Goal: Check status: Check status

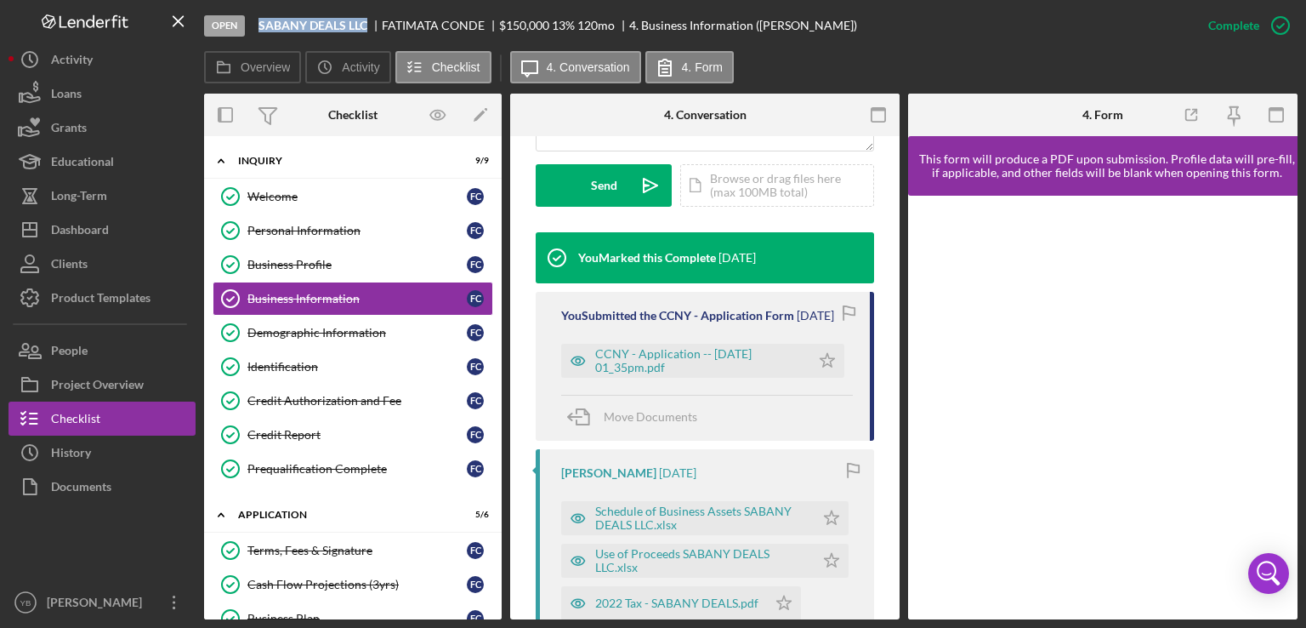
scroll to position [500, 0]
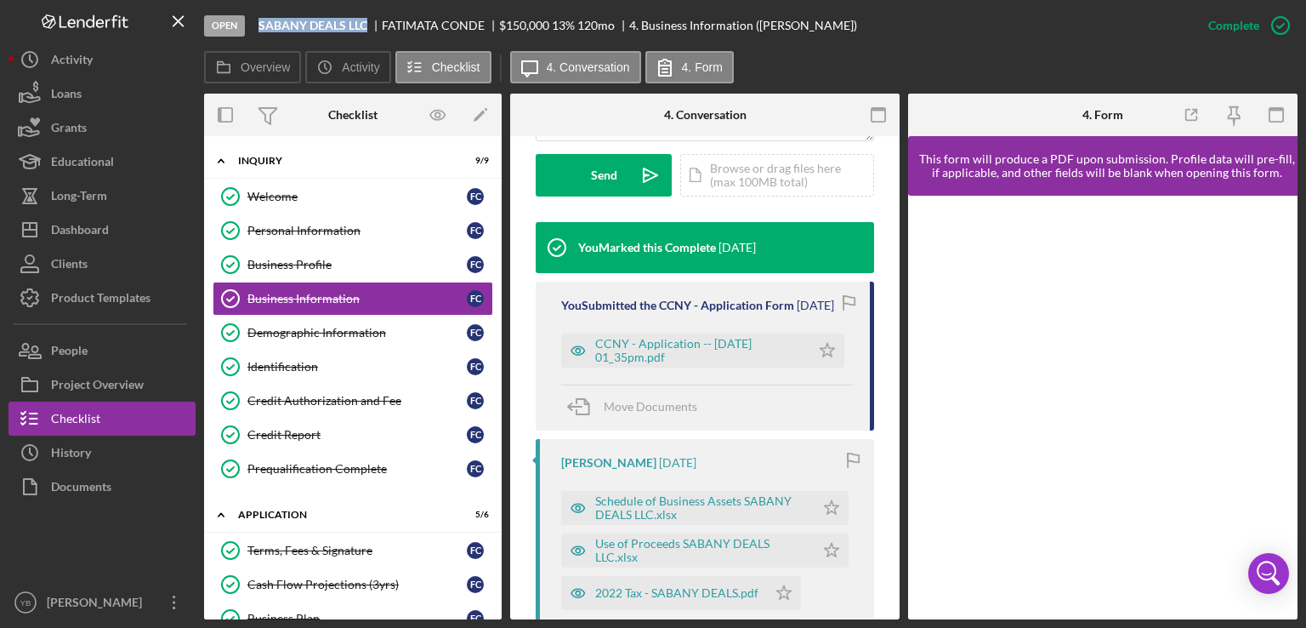
click at [499, 290] on div "Icon/Expander Inquiry 9 / 9 Welcome Welcome F C Personal Information Personal I…" at bounding box center [353, 377] width 298 height 483
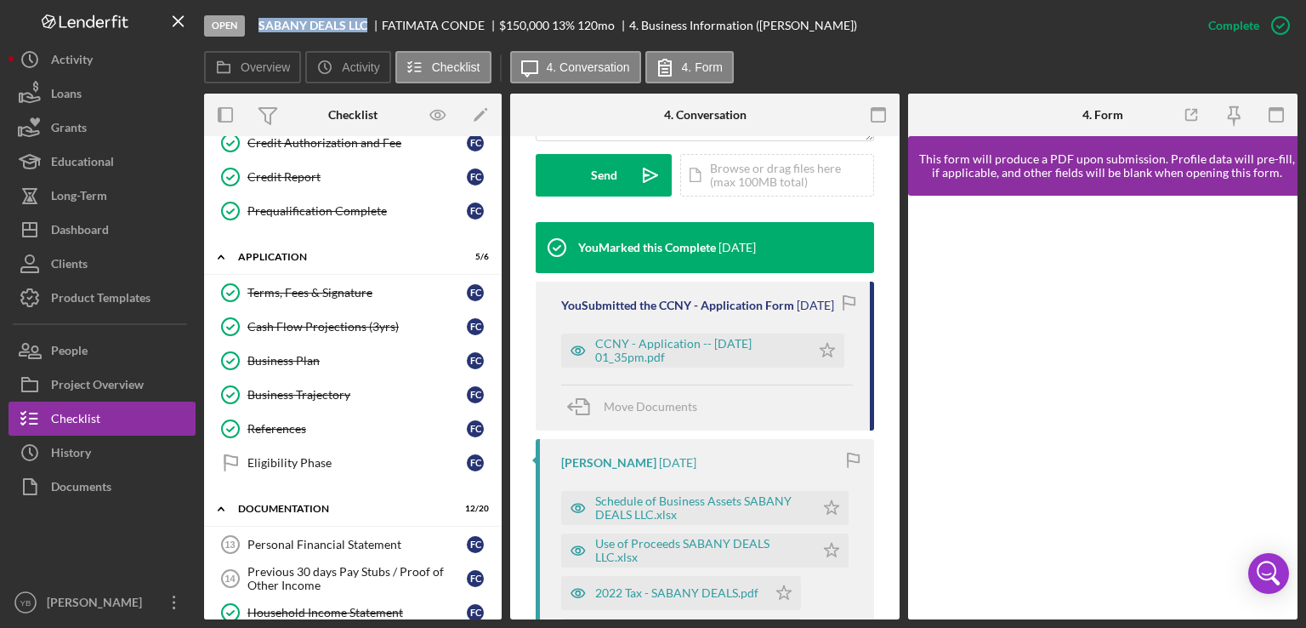
scroll to position [259, 0]
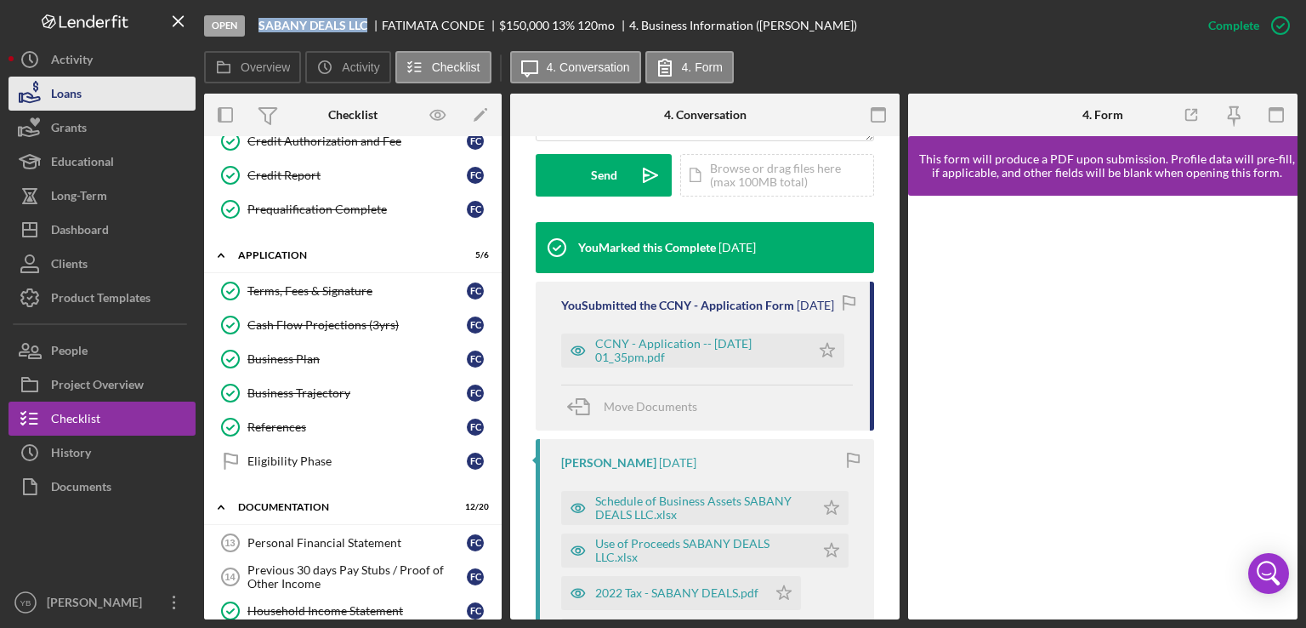
click at [86, 97] on button "Loans" at bounding box center [102, 94] width 187 height 34
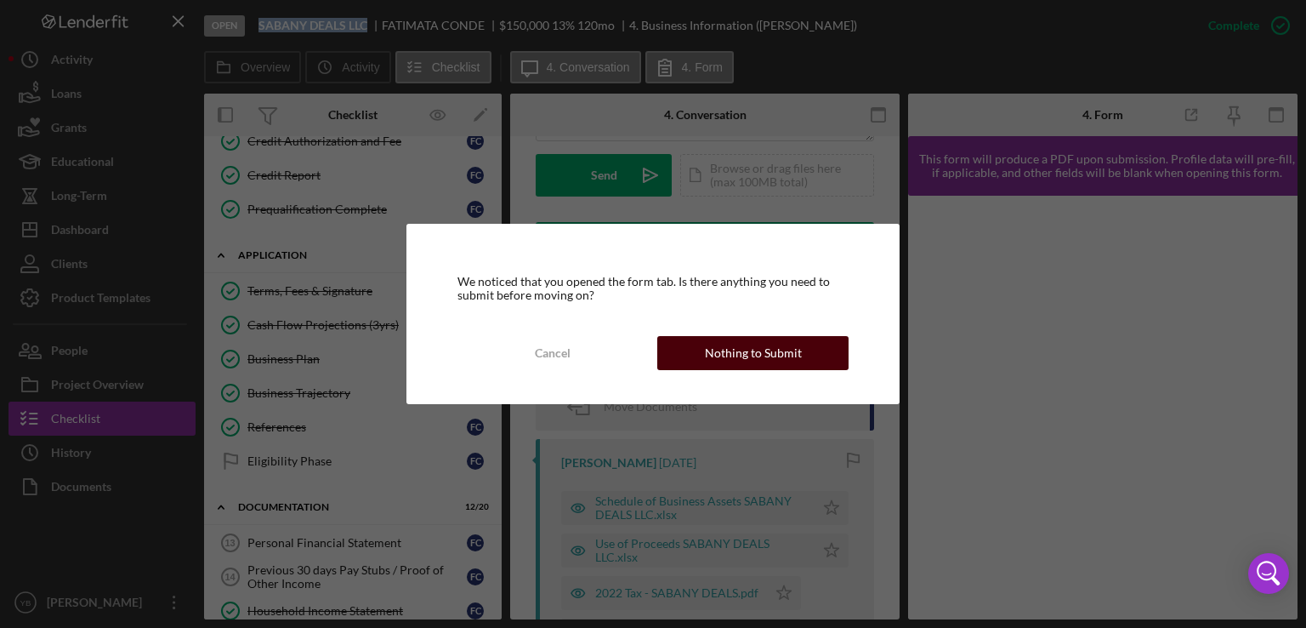
click at [736, 347] on div "Nothing to Submit" at bounding box center [753, 353] width 97 height 34
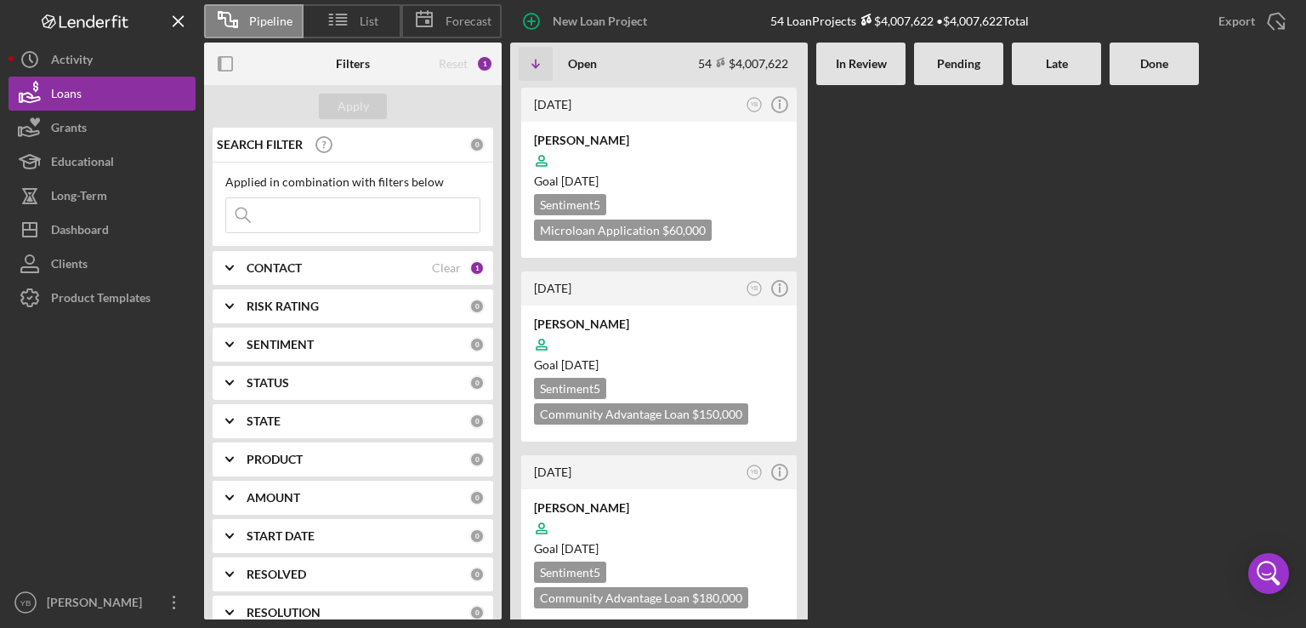
click at [857, 416] on Review at bounding box center [860, 352] width 89 height 534
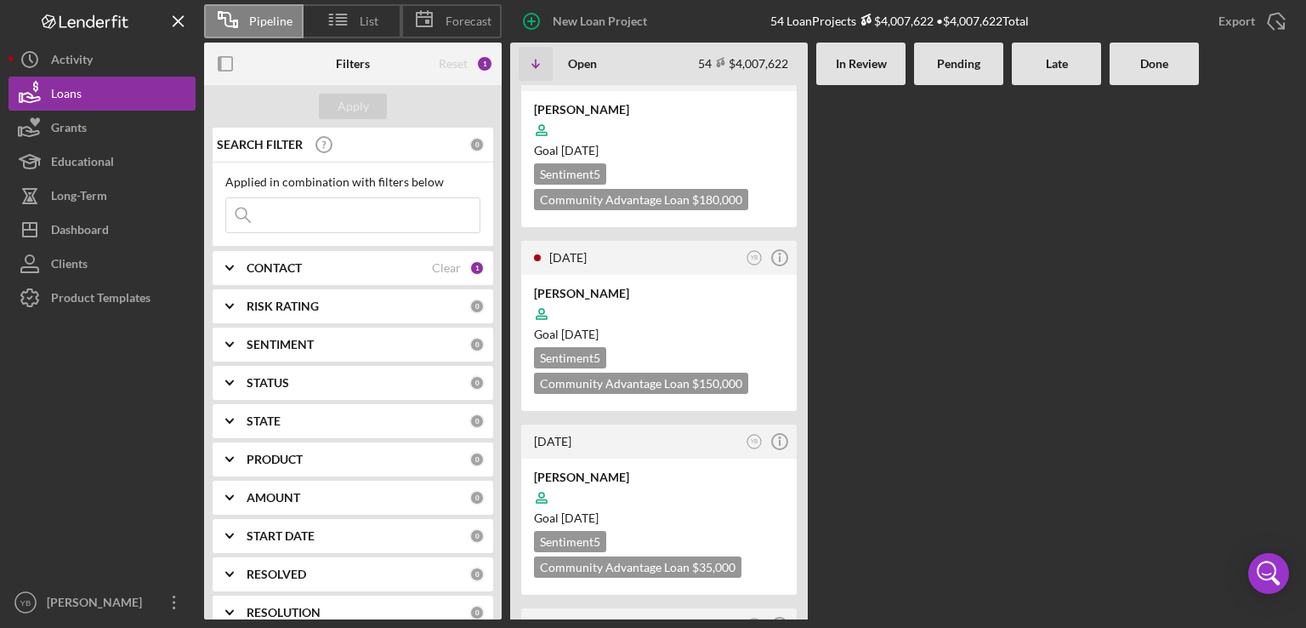
scroll to position [238, 0]
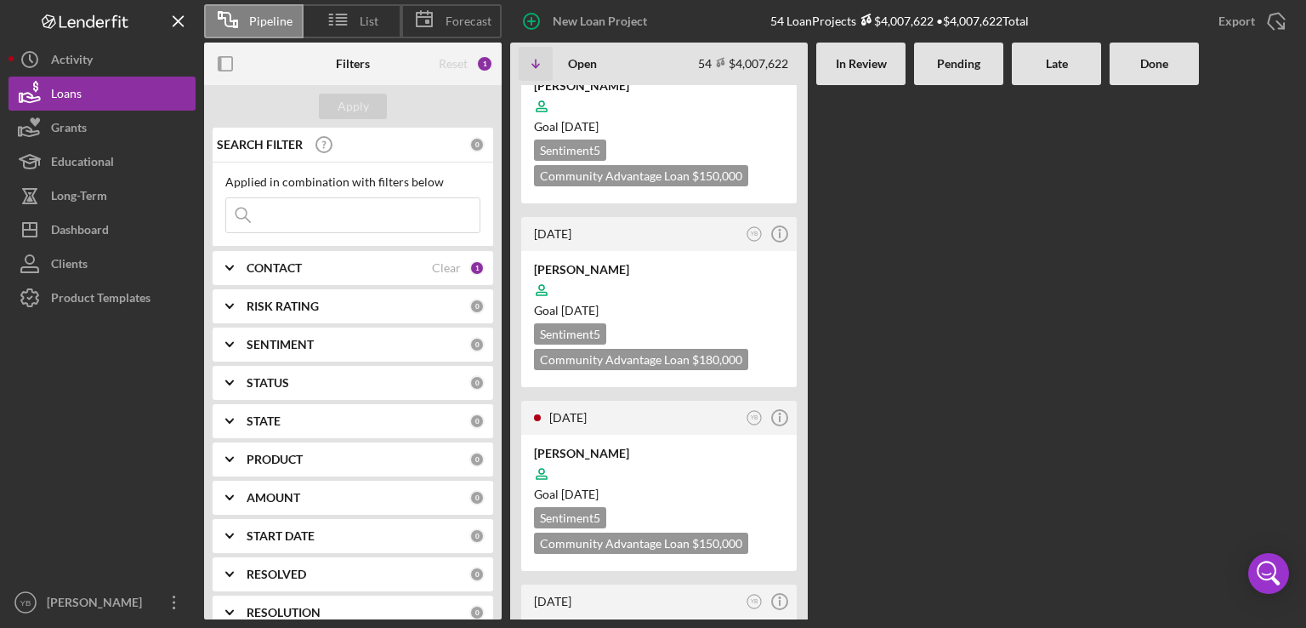
click at [354, 210] on input at bounding box center [352, 215] width 253 height 34
type input "[PERSON_NAME]"
click at [350, 99] on div "Apply" at bounding box center [353, 107] width 31 height 26
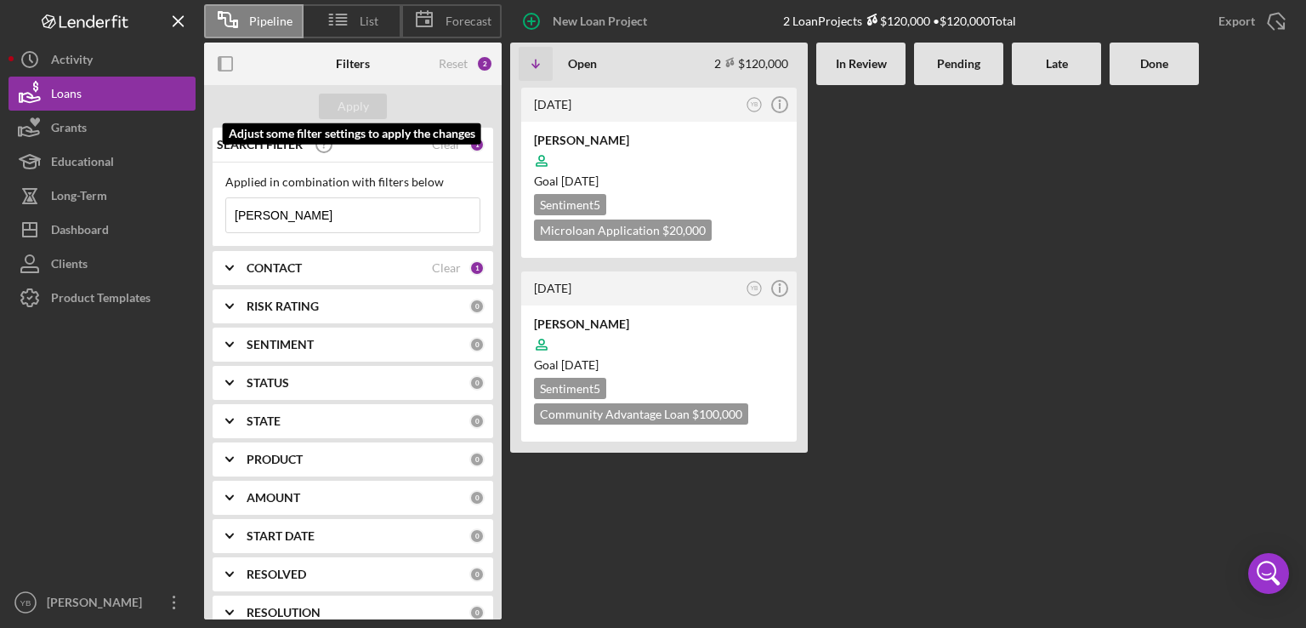
scroll to position [0, 0]
click at [644, 332] on div at bounding box center [659, 344] width 250 height 32
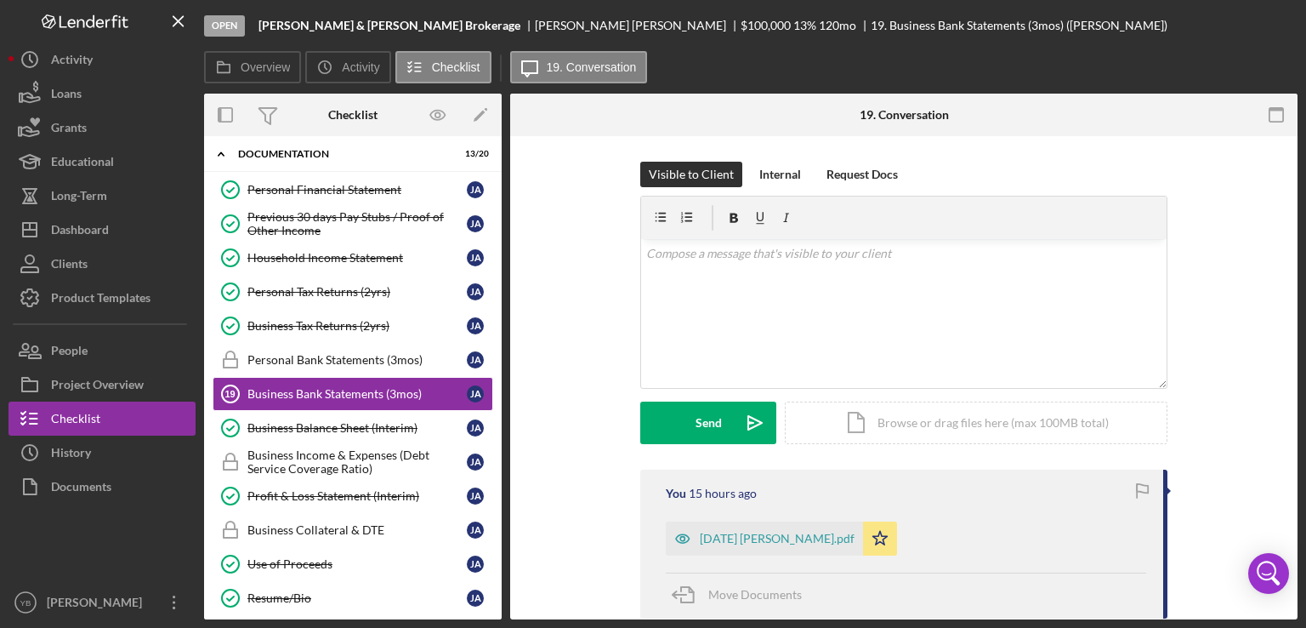
scroll to position [96, 0]
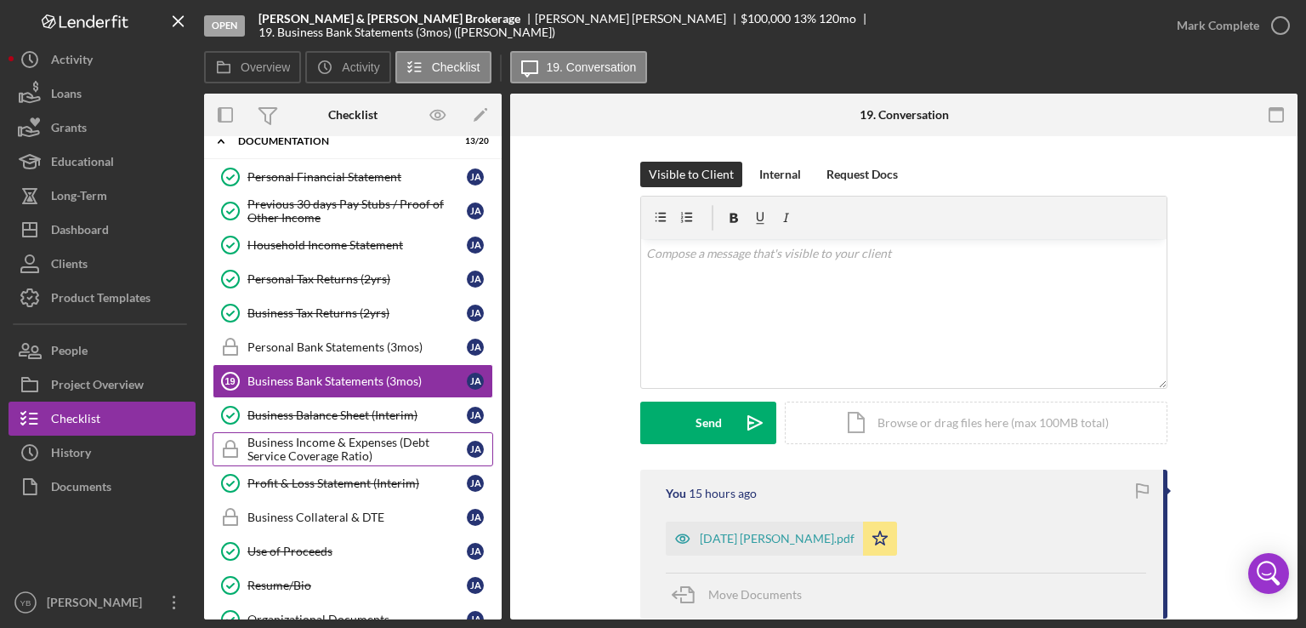
click at [362, 450] on div "Business Income & Expenses (Debt Service Coverage Ratio)" at bounding box center [356, 448] width 219 height 27
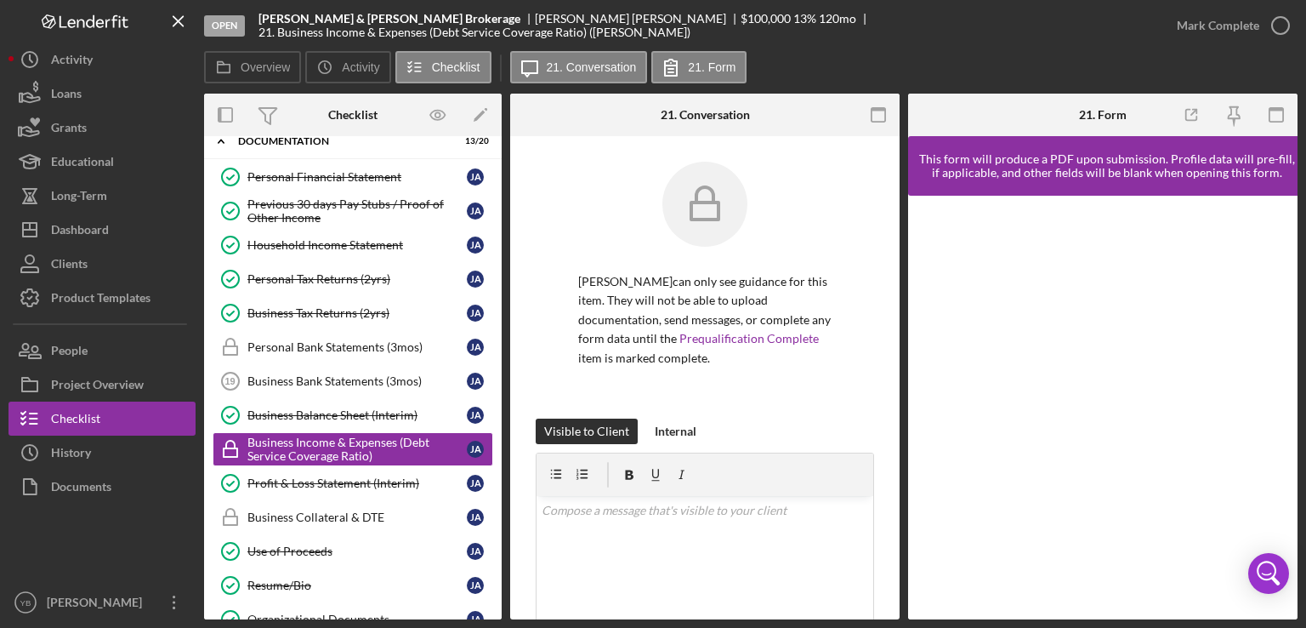
click at [897, 361] on div "Business Income & Expenses (Debt Service Coverage Ratio) Business Income & Expe…" at bounding box center [704, 377] width 389 height 483
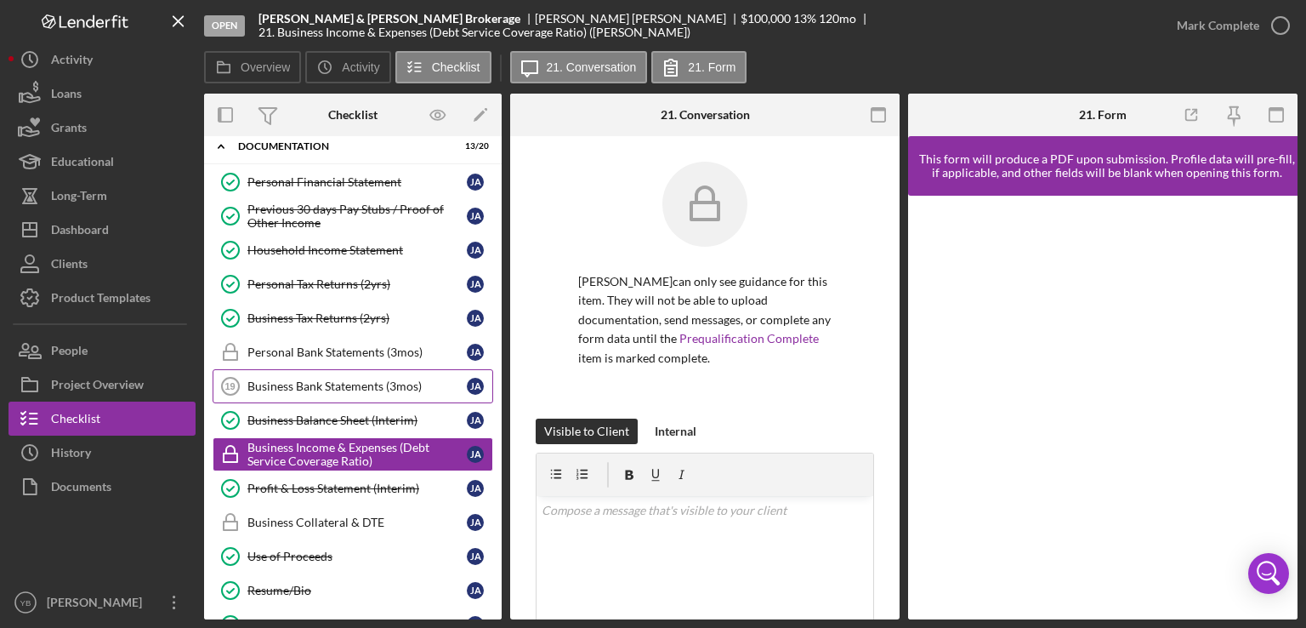
click at [366, 387] on div "Business Bank Statements (3mos)" at bounding box center [356, 386] width 219 height 14
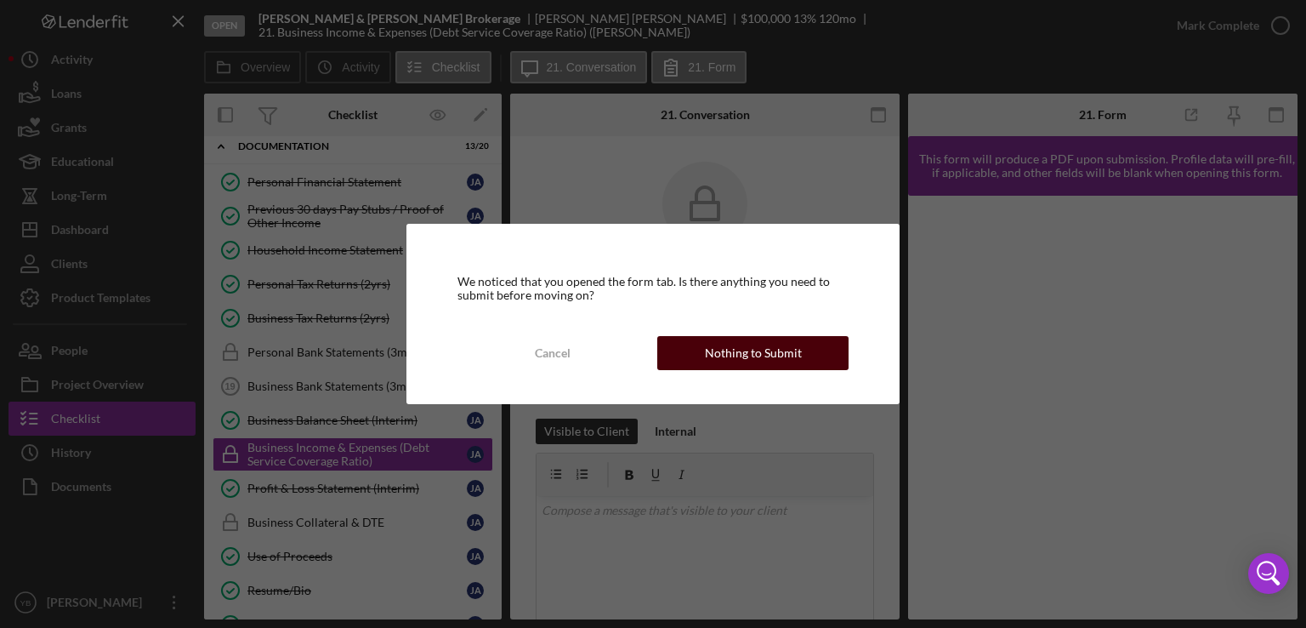
click at [775, 350] on div "Nothing to Submit" at bounding box center [753, 353] width 97 height 34
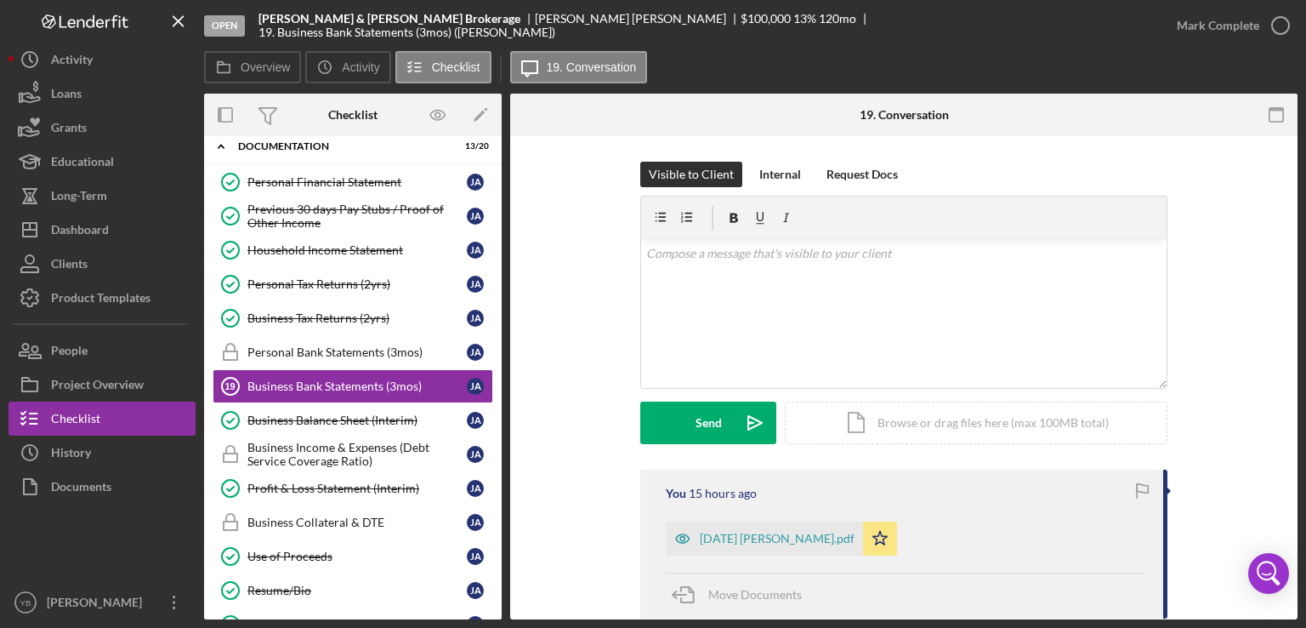
click at [1259, 321] on div "Visible to Client Internal Request Docs v Color teal Color pink Remove color Ad…" at bounding box center [904, 316] width 736 height 308
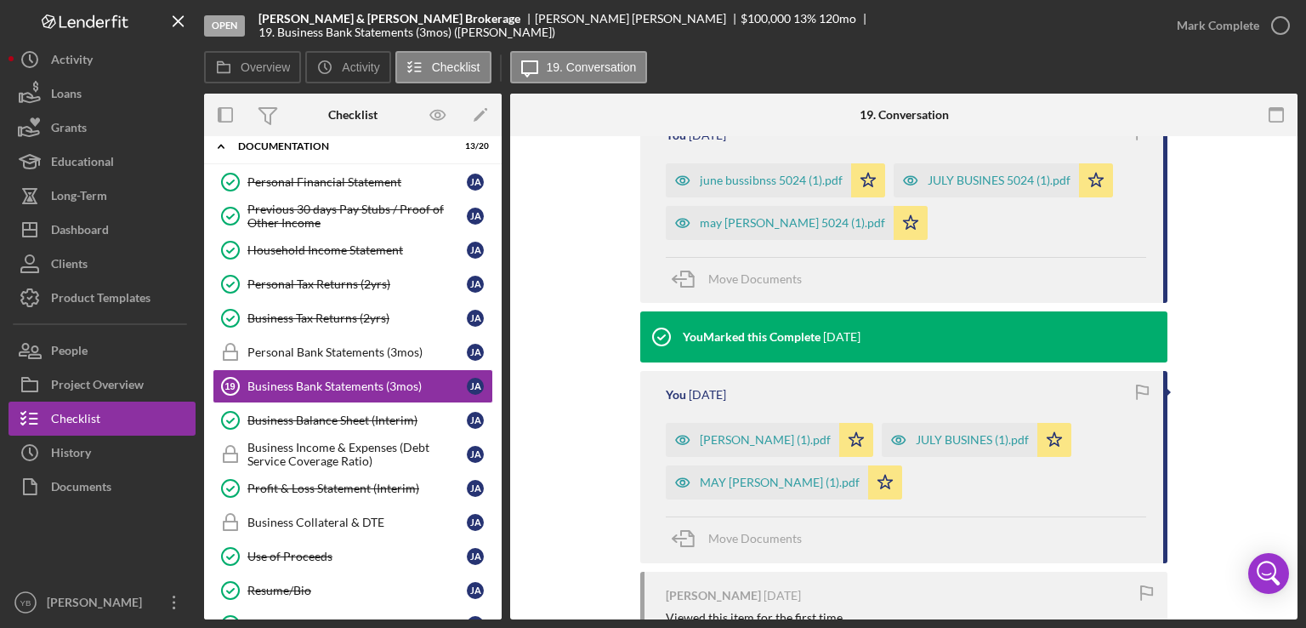
scroll to position [578, 0]
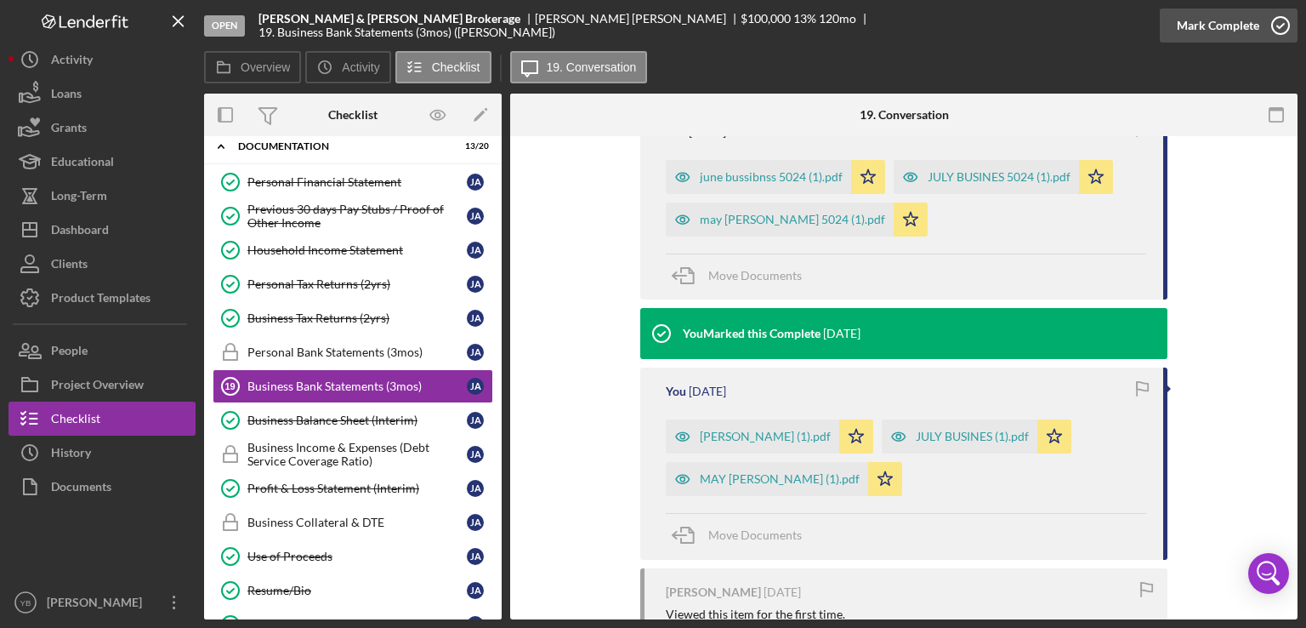
click at [1236, 23] on div "Mark Complete" at bounding box center [1218, 26] width 82 height 34
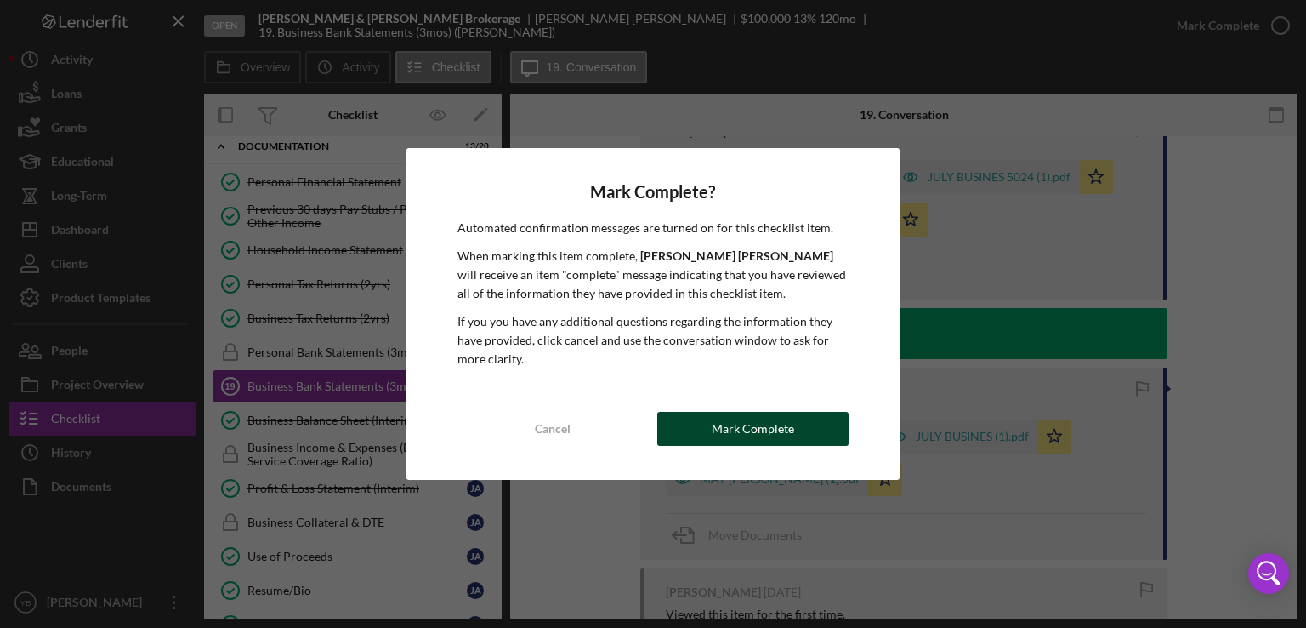
click at [728, 417] on div "Mark Complete" at bounding box center [753, 429] width 82 height 34
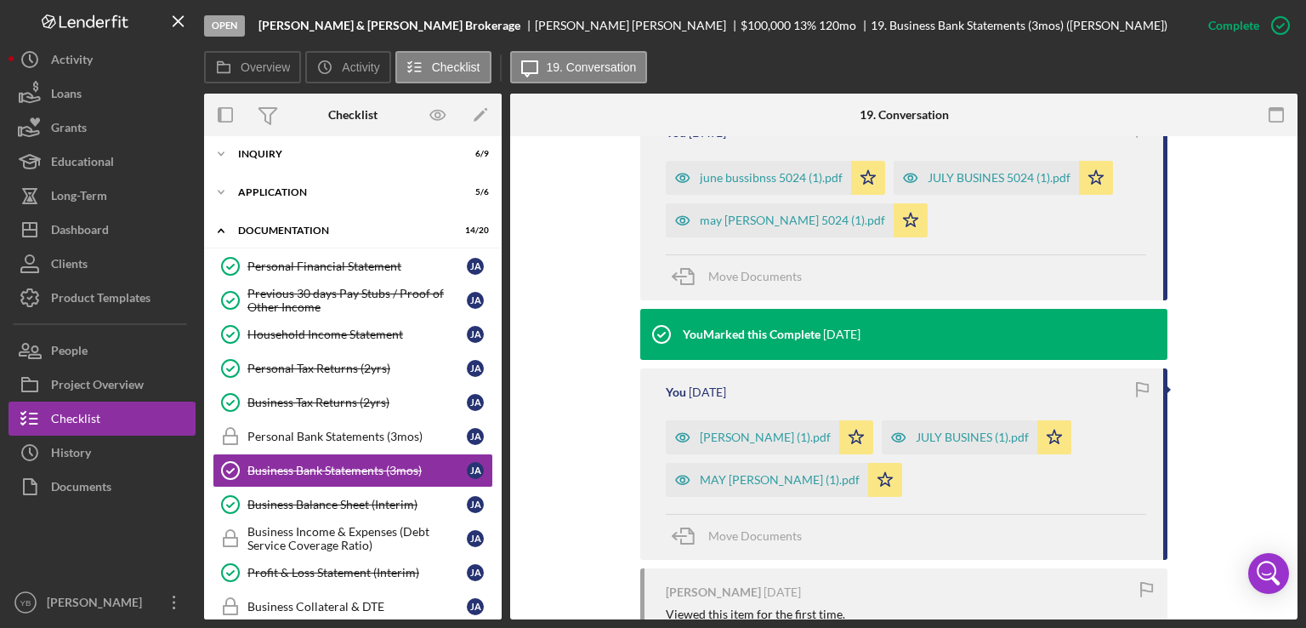
scroll to position [0, 0]
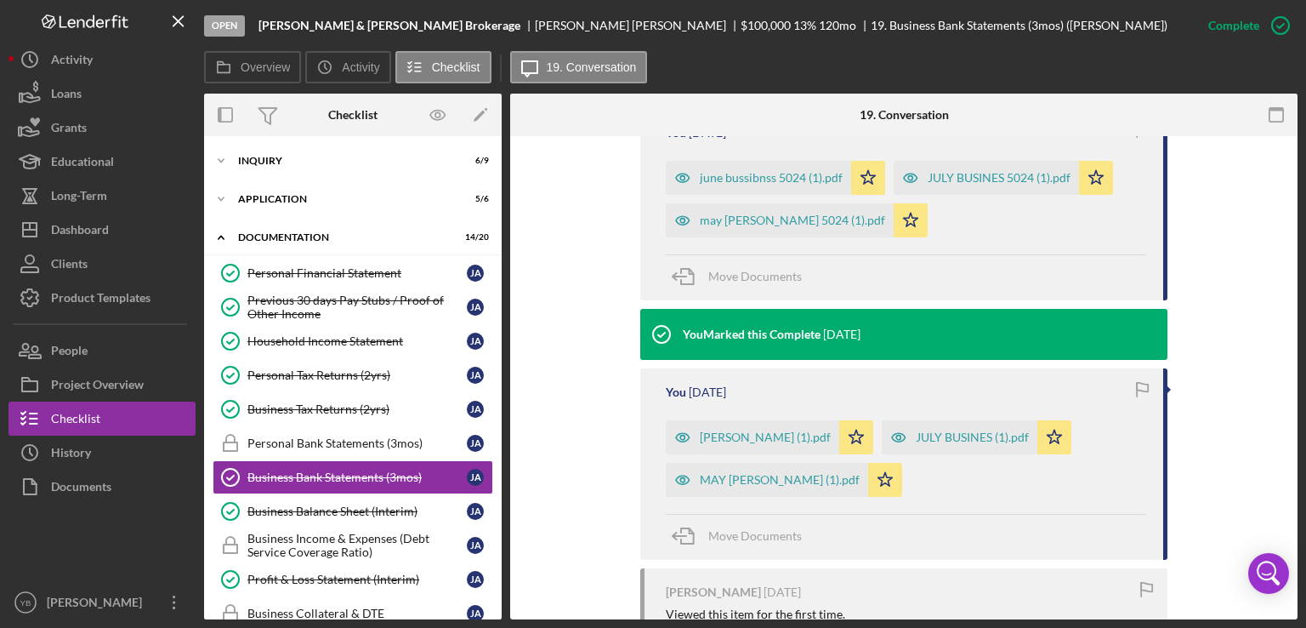
drag, startPoint x: 502, startPoint y: 326, endPoint x: 497, endPoint y: 370, distance: 44.5
click at [497, 370] on div "Overview Internal Workflow Stage Open Icon/Dropdown Arrow Archive (can unarchiv…" at bounding box center [751, 357] width 1094 height 526
click at [496, 369] on div "Personal Financial Statement Personal Financial Statement [PERSON_NAME] Previou…" at bounding box center [353, 600] width 298 height 689
click at [498, 373] on div "Icon/Expander Inquiry 6 / 9 Icon/Expander Application 5 / 6 Icon/Expander Docum…" at bounding box center [353, 377] width 298 height 483
click at [281, 195] on div "Application" at bounding box center [359, 199] width 242 height 10
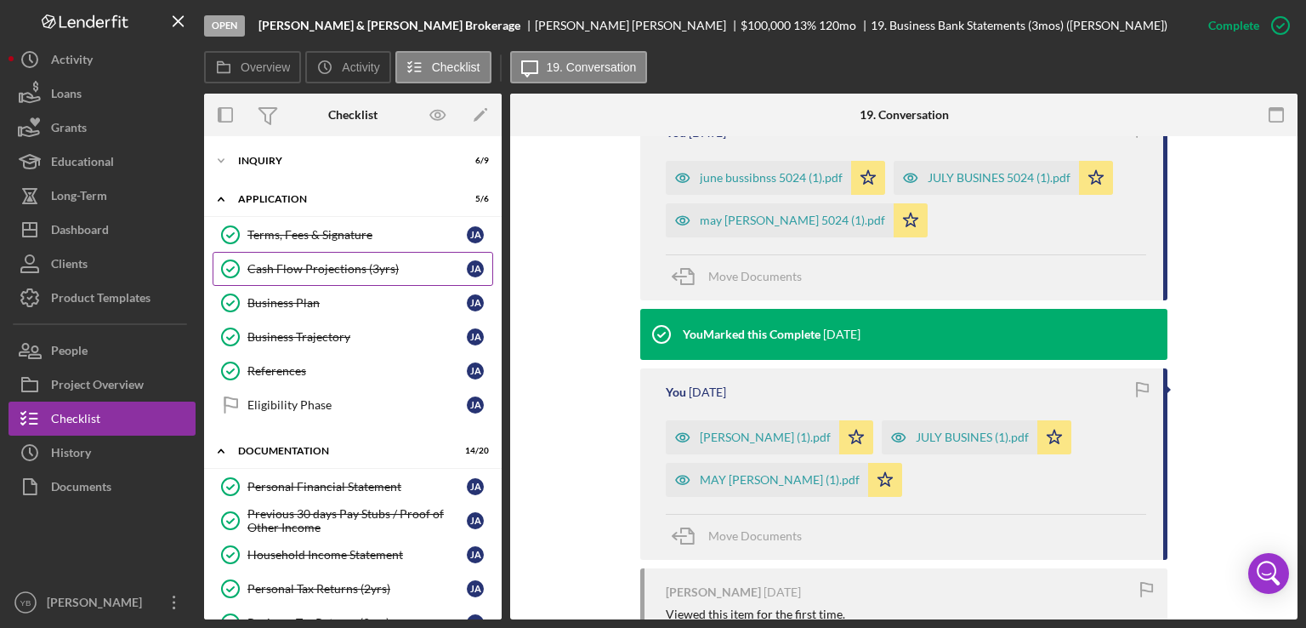
click at [323, 265] on div "Cash Flow Projections (3yrs)" at bounding box center [356, 269] width 219 height 14
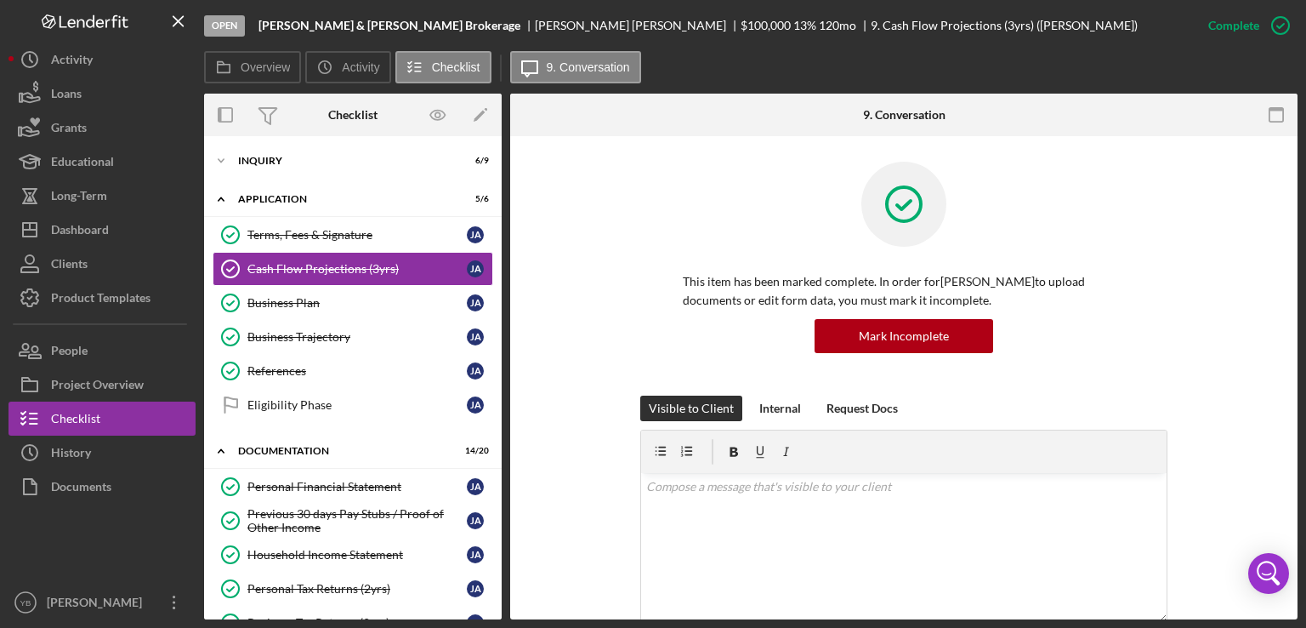
click at [1225, 269] on div "This item has been marked complete. In order for [PERSON_NAME] to upload docume…" at bounding box center [904, 279] width 736 height 234
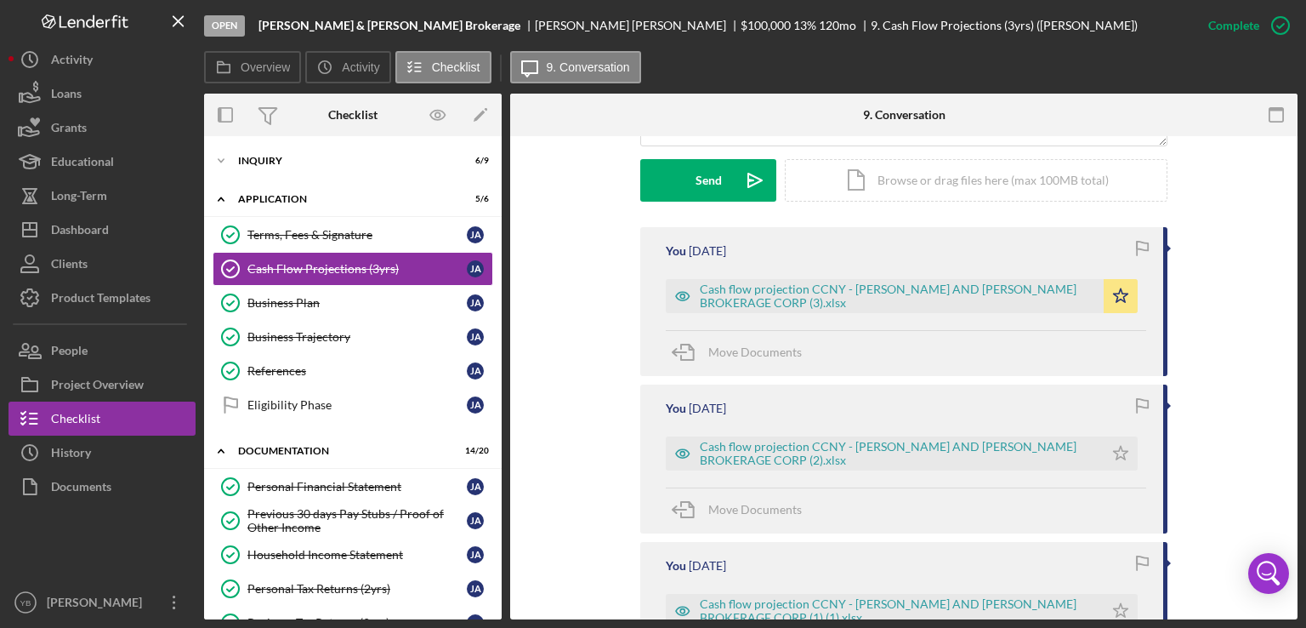
scroll to position [544, 0]
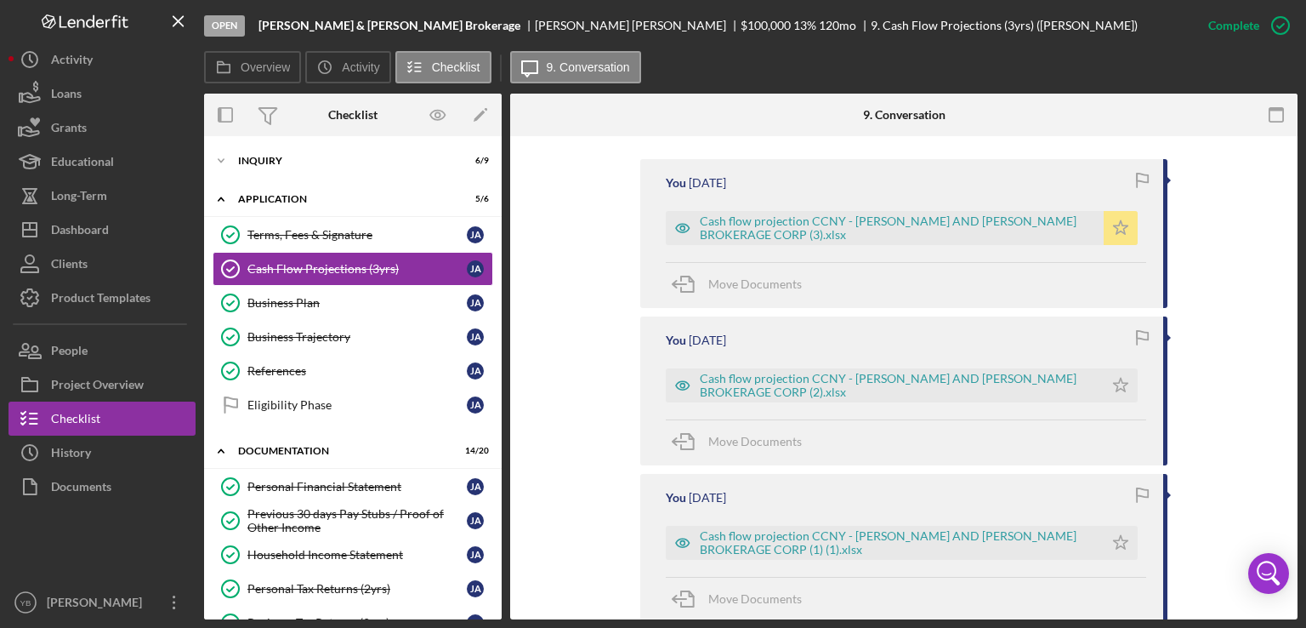
click at [1114, 225] on polygon "button" at bounding box center [1121, 227] width 14 height 14
click at [973, 215] on div "Cash flow projection CCNY - [PERSON_NAME] AND [PERSON_NAME] BROKERAGE CORP (3).…" at bounding box center [897, 227] width 395 height 27
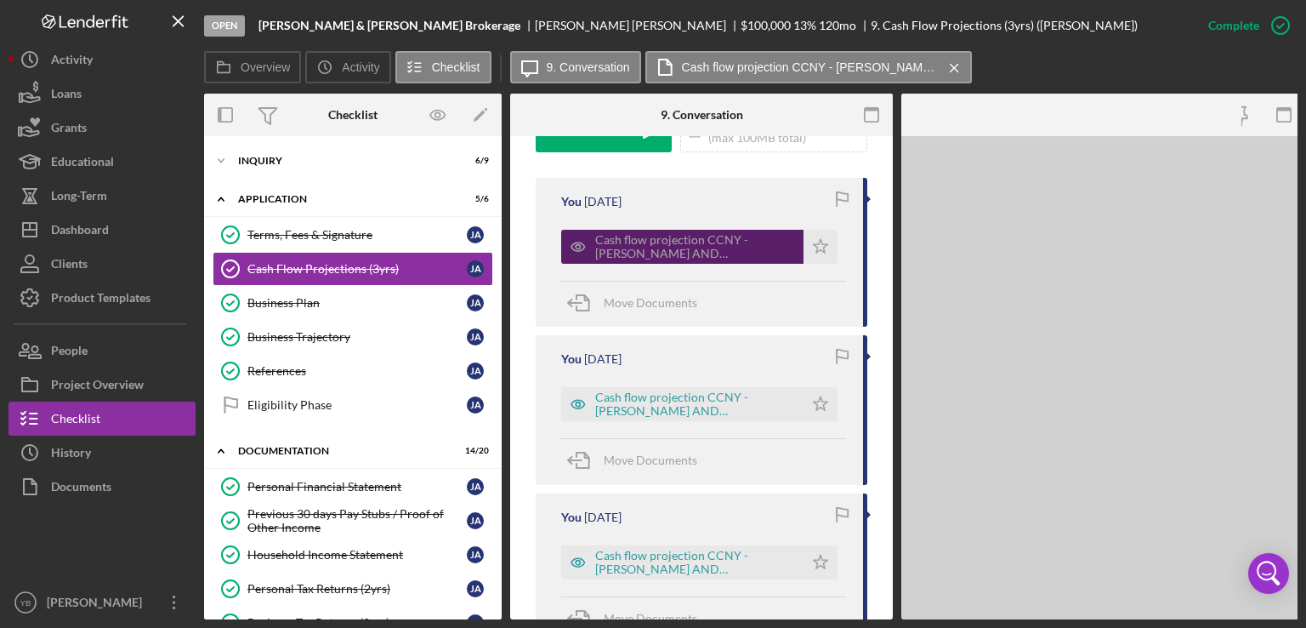
scroll to position [582, 0]
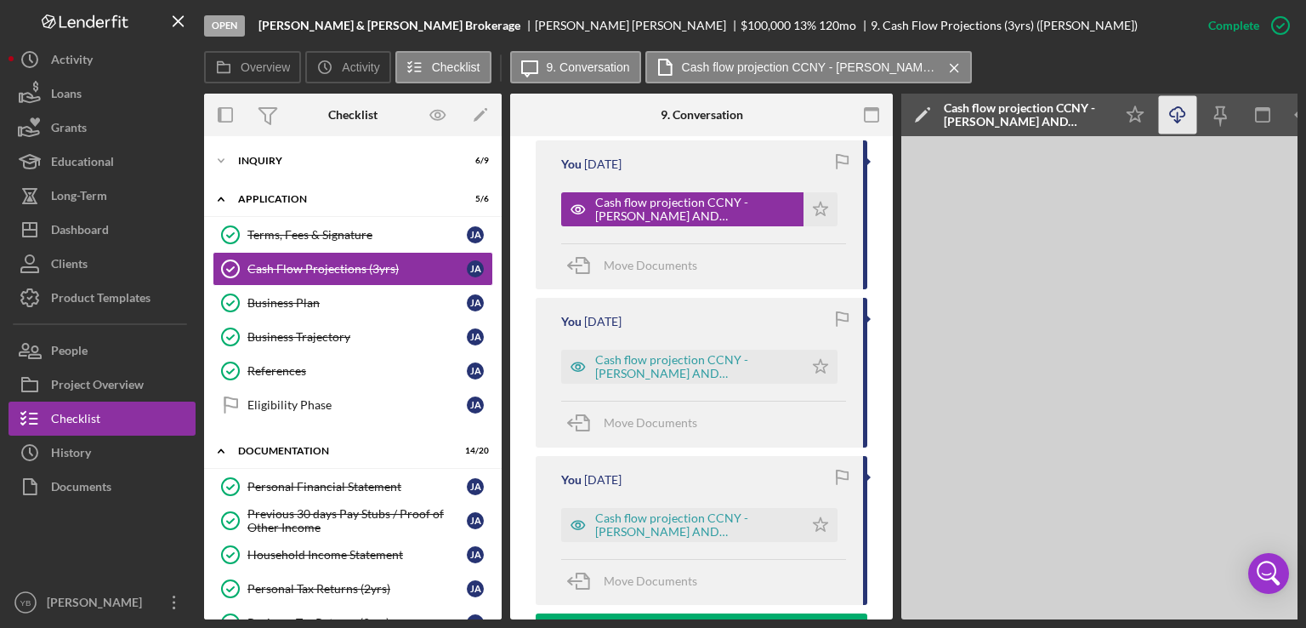
click at [1176, 107] on icon "button" at bounding box center [1177, 111] width 14 height 9
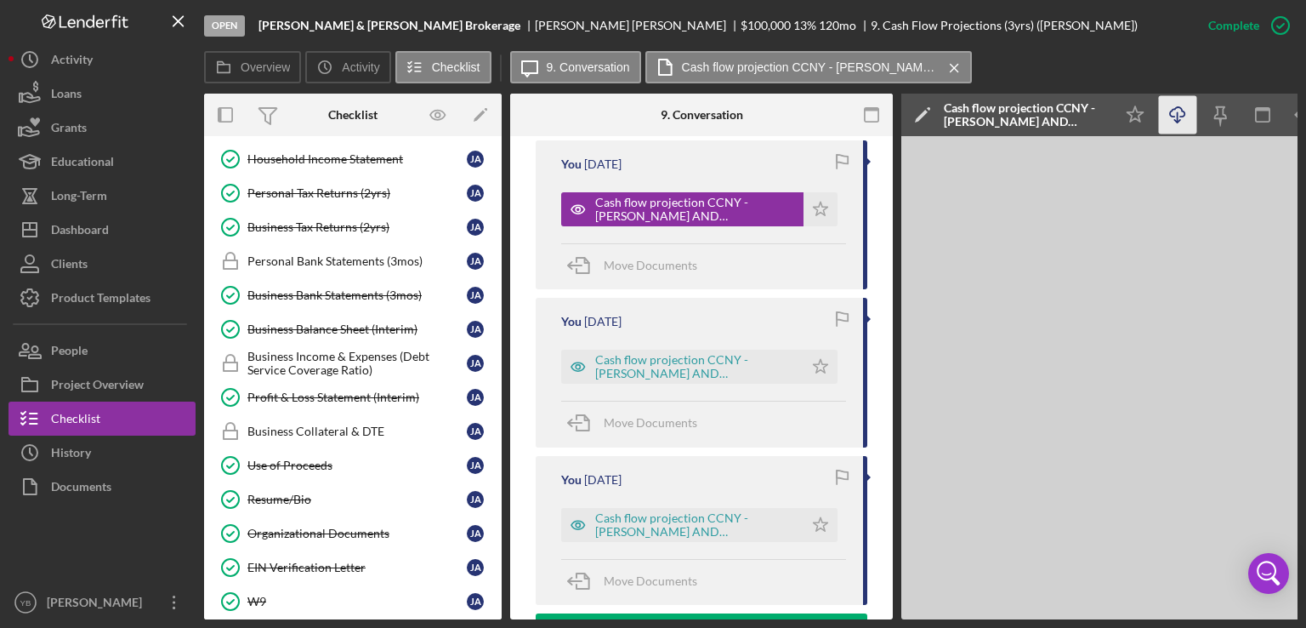
scroll to position [398, 0]
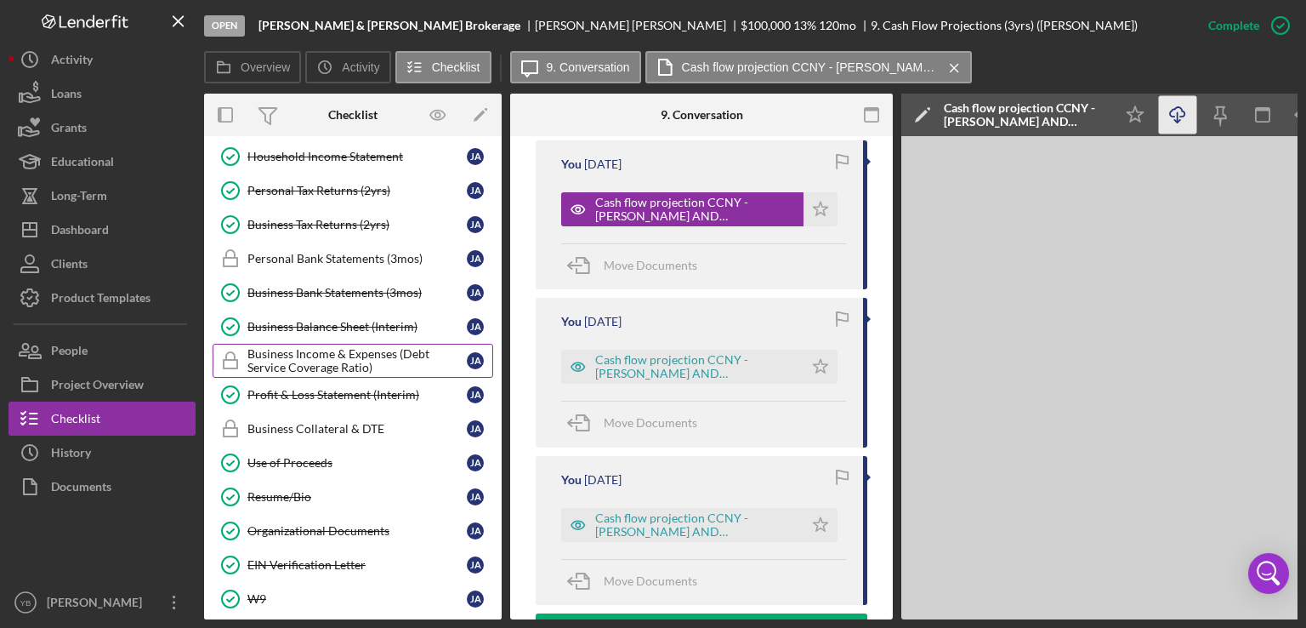
click at [373, 347] on div "Business Income & Expenses (Debt Service Coverage Ratio)" at bounding box center [356, 360] width 219 height 27
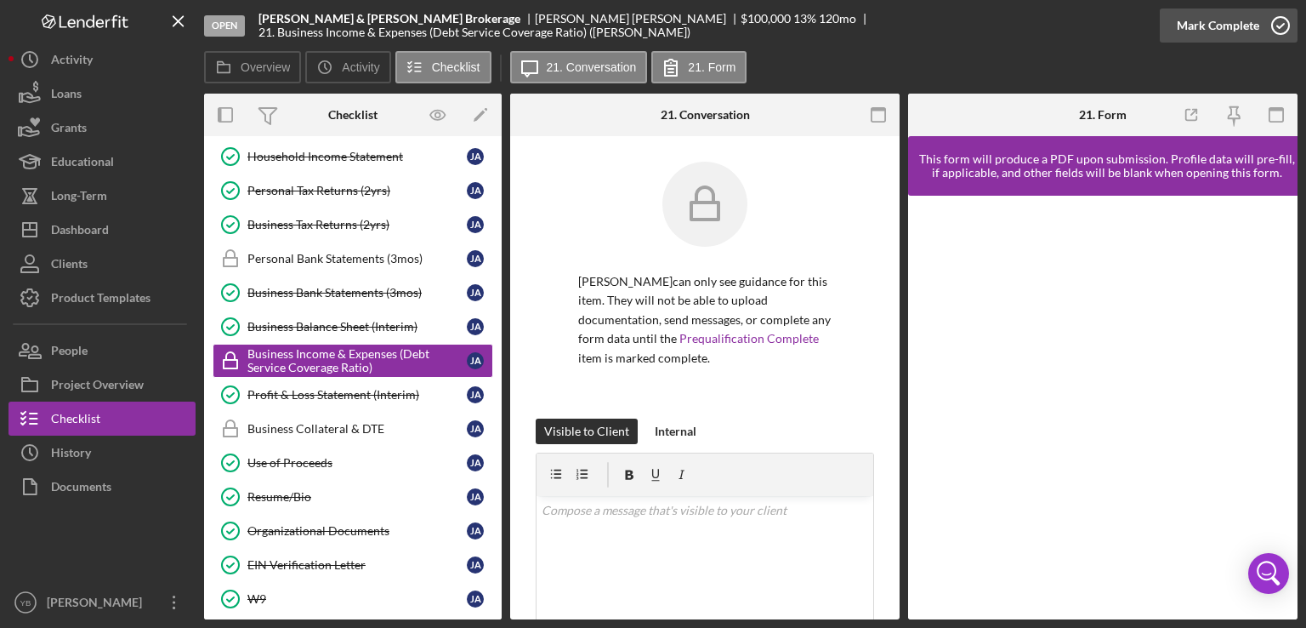
click at [1255, 40] on div "Mark Complete" at bounding box center [1218, 26] width 82 height 34
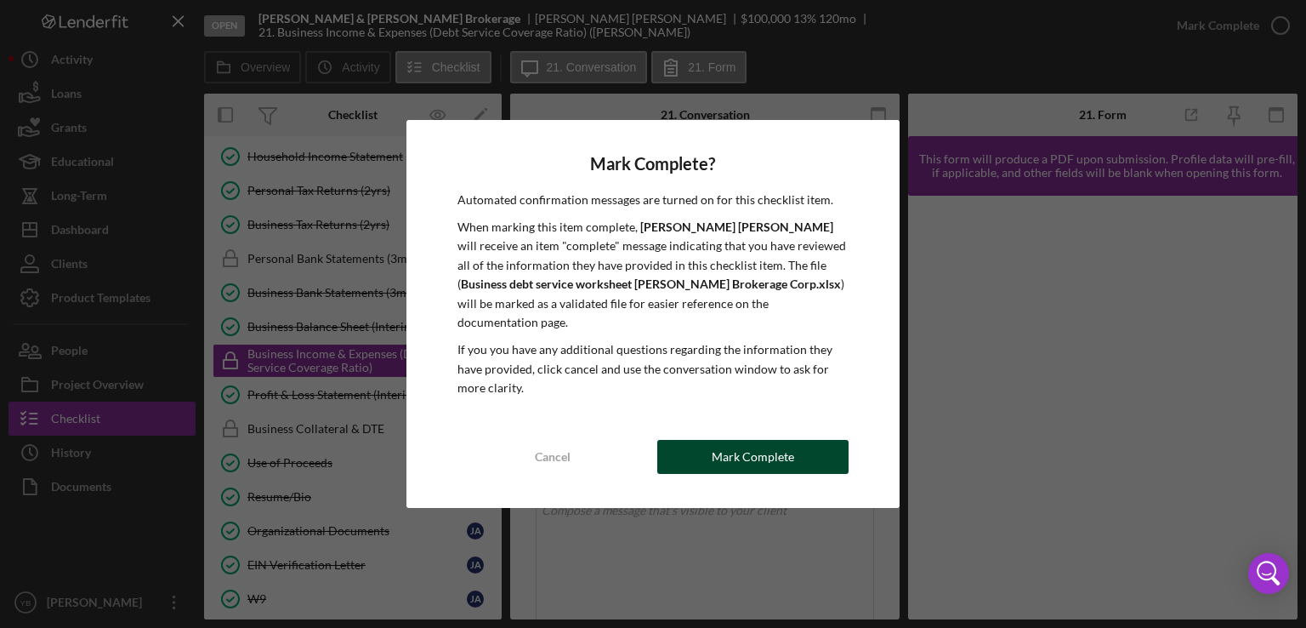
click at [745, 450] on div "Mark Complete" at bounding box center [753, 457] width 82 height 34
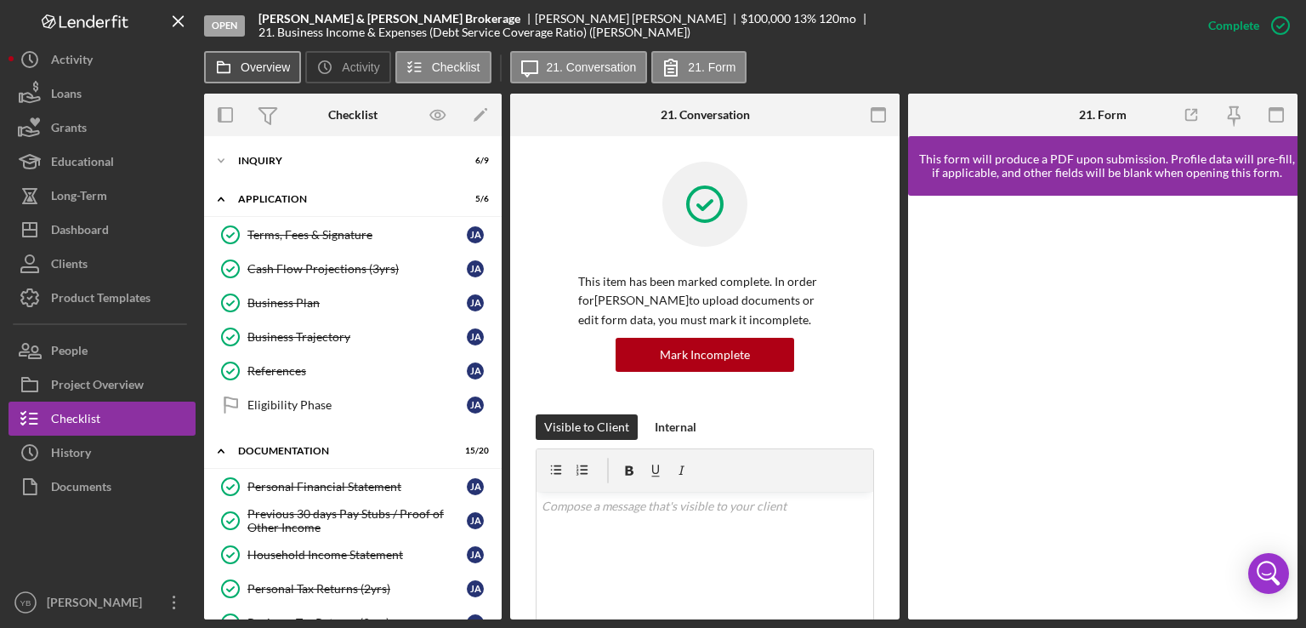
click at [272, 77] on button "Overview" at bounding box center [252, 67] width 97 height 32
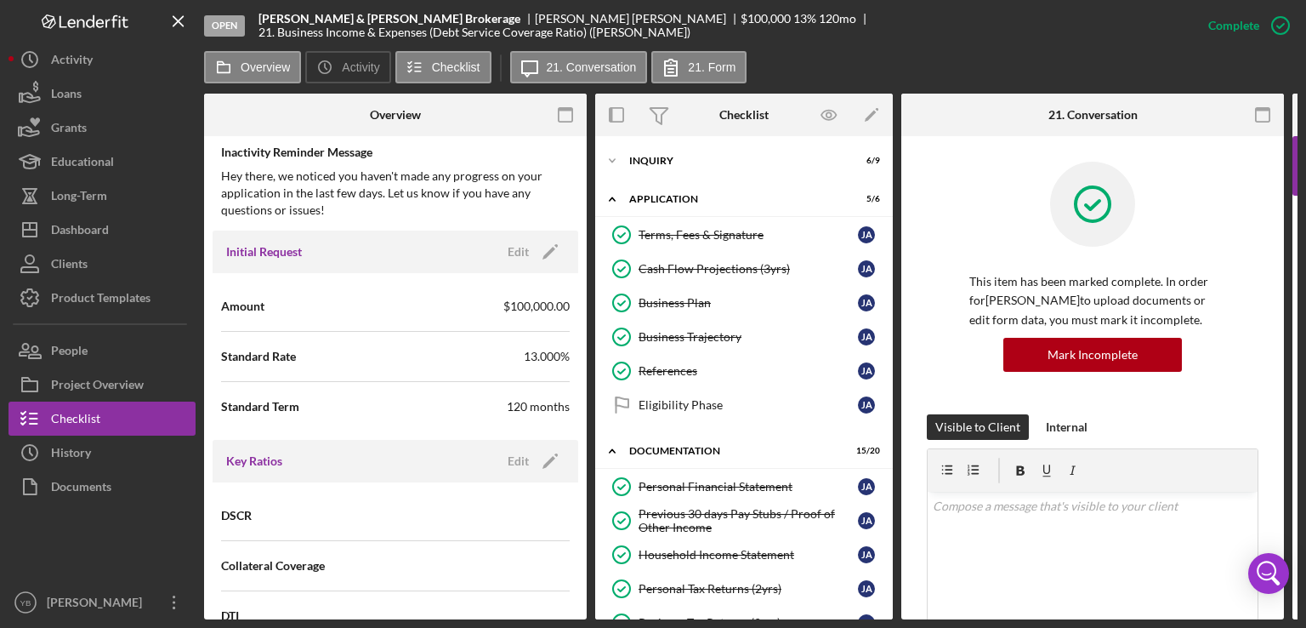
scroll to position [935, 0]
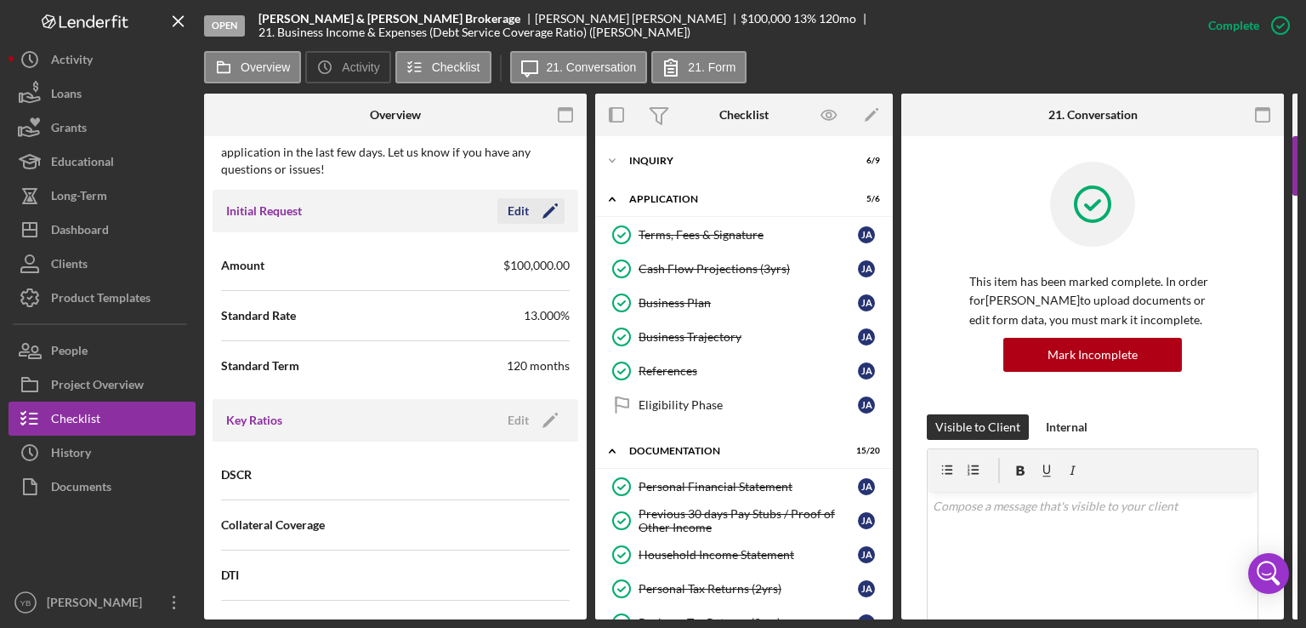
click at [544, 206] on icon "Icon/Edit" at bounding box center [550, 211] width 43 height 43
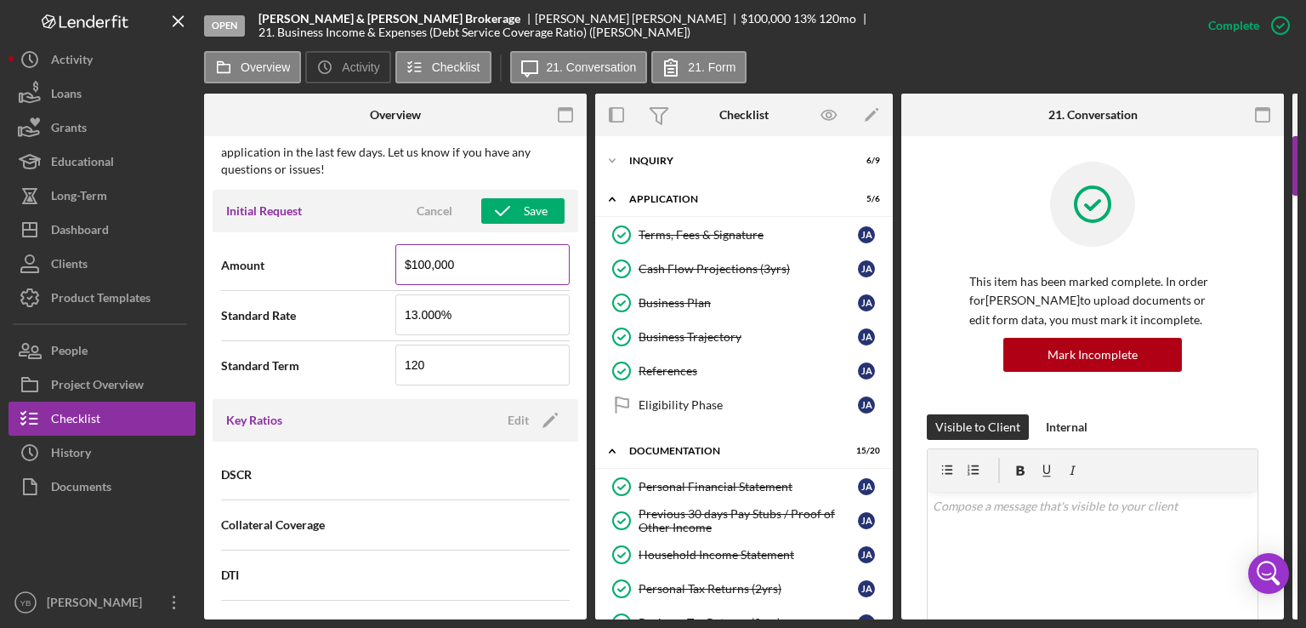
click at [451, 264] on input "$100,000" at bounding box center [482, 264] width 174 height 41
type input "$1"
type input "$45,000"
click at [453, 307] on input "13.000%" at bounding box center [482, 314] width 174 height 41
type input "1%"
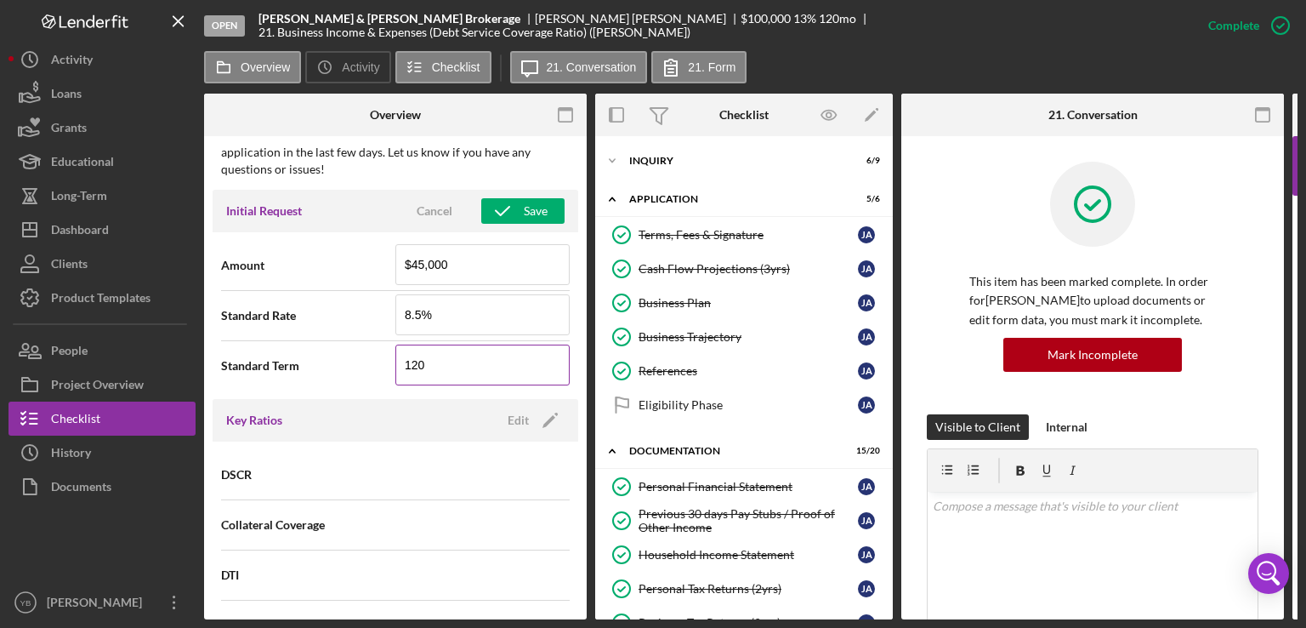
type input "8.500%"
click at [452, 361] on input "120" at bounding box center [482, 364] width 174 height 41
type input "1"
type input "60"
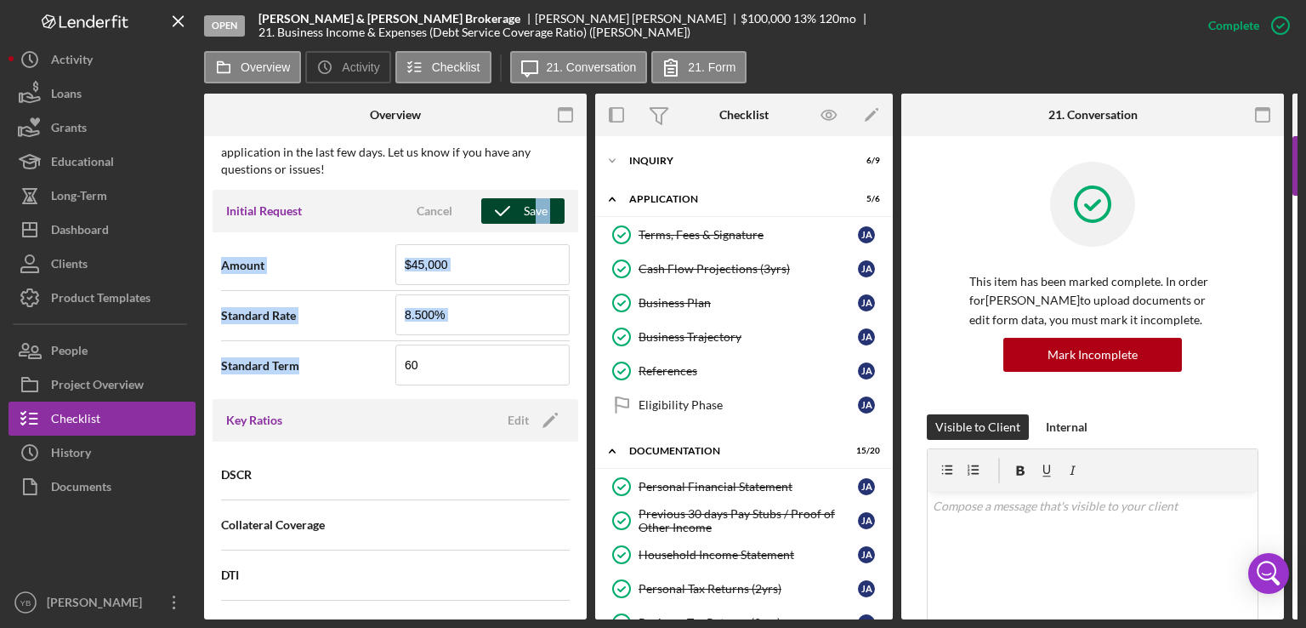
drag, startPoint x: 587, startPoint y: 390, endPoint x: 529, endPoint y: 209, distance: 190.1
click at [529, 209] on div "Overview Internal Workflow Stage Open Icon/Dropdown Arrow Archive (can unarchiv…" at bounding box center [751, 357] width 1094 height 526
click at [529, 209] on div "Save" at bounding box center [536, 211] width 24 height 26
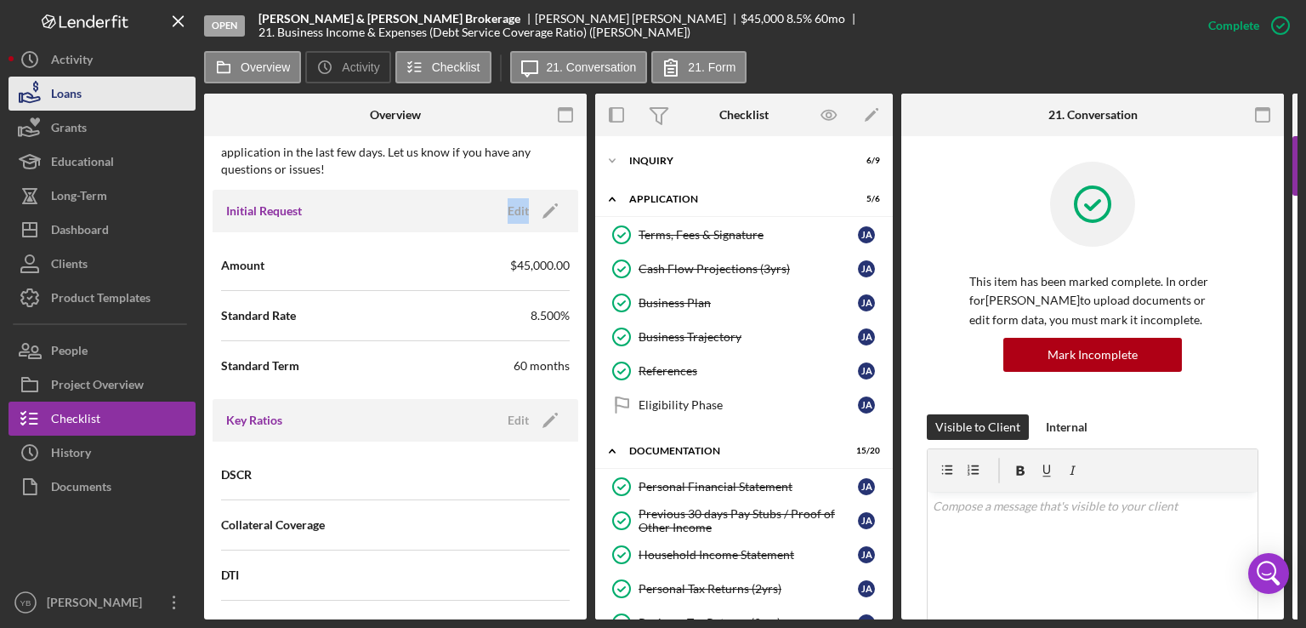
click at [80, 89] on div "Loans" at bounding box center [66, 96] width 31 height 38
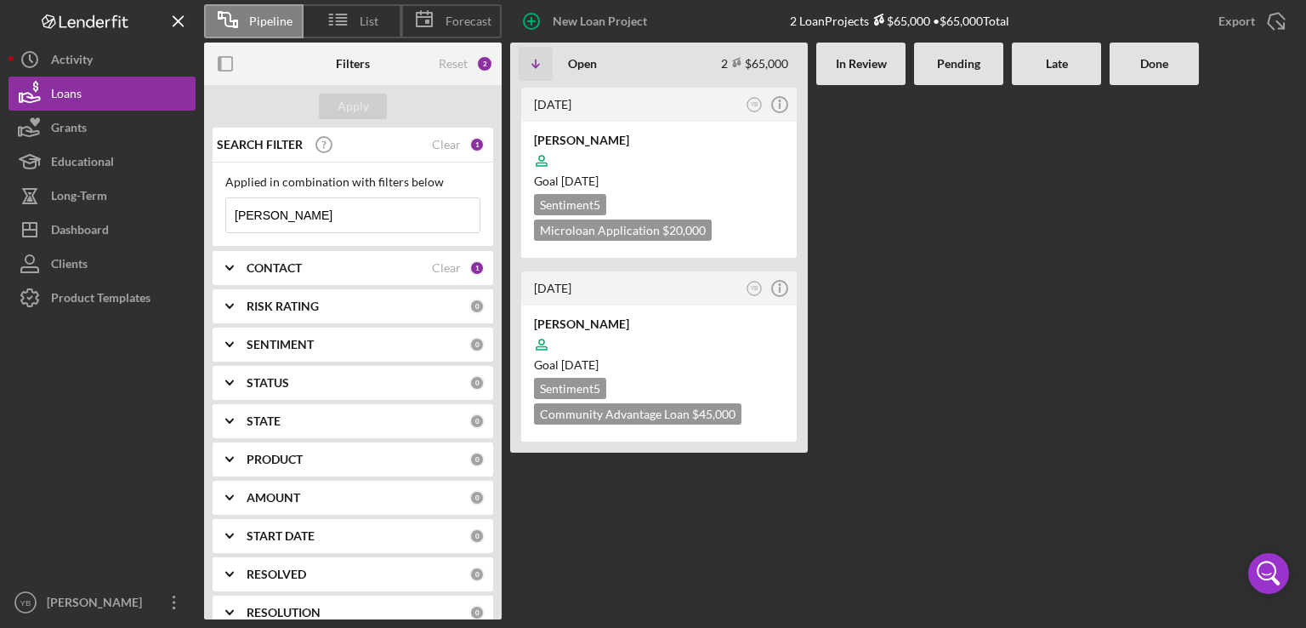
click at [275, 210] on input "[PERSON_NAME]" at bounding box center [352, 215] width 253 height 34
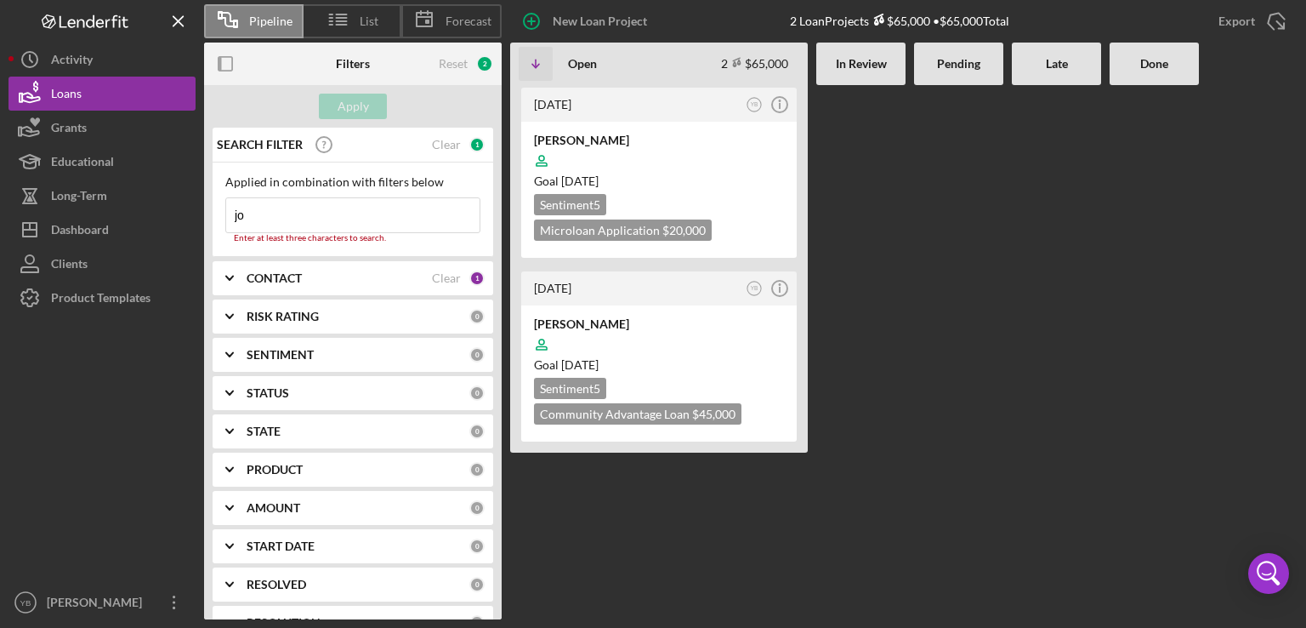
type input "jo"
click at [675, 169] on div at bounding box center [659, 161] width 250 height 32
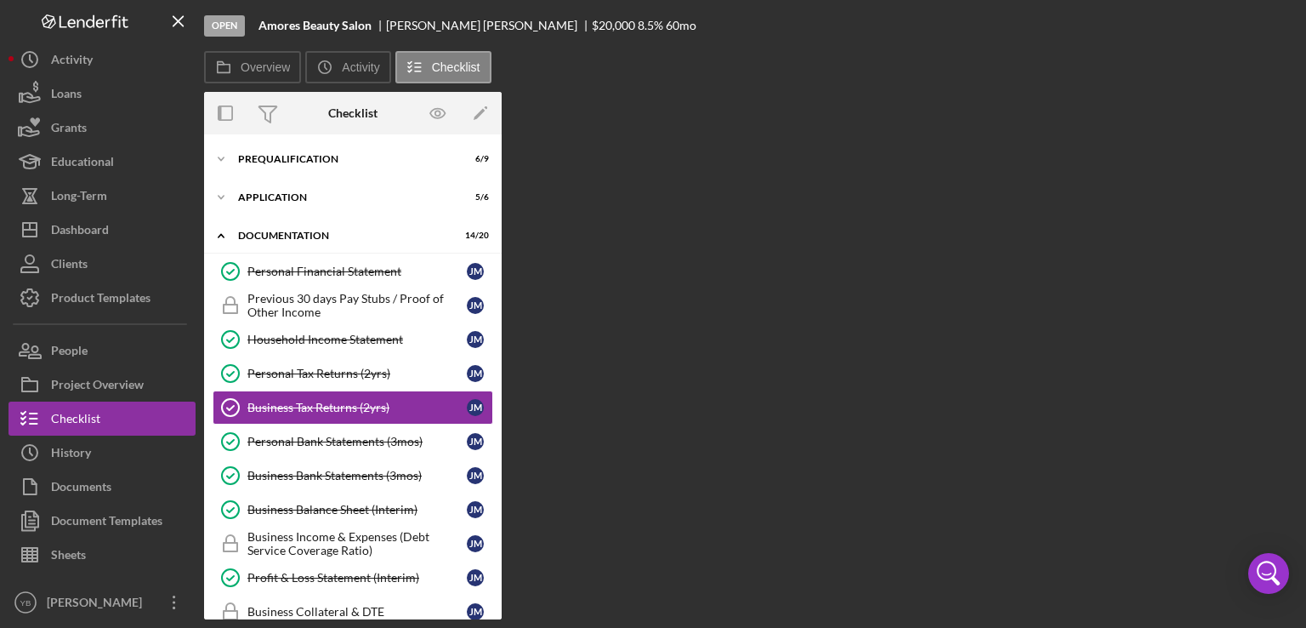
scroll to position [29, 0]
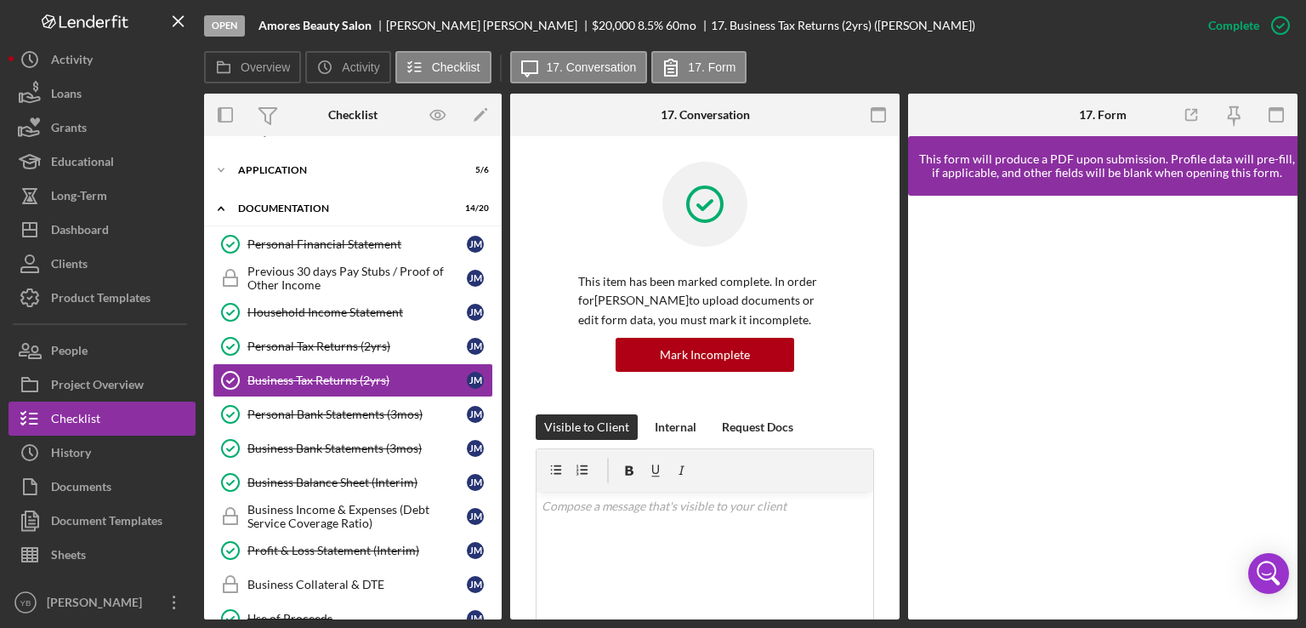
drag, startPoint x: 503, startPoint y: 259, endPoint x: 497, endPoint y: 384, distance: 125.1
click at [497, 384] on div "Overview Internal Workflow Stage Open Icon/Dropdown Arrow Archive (can unarchiv…" at bounding box center [751, 357] width 1094 height 526
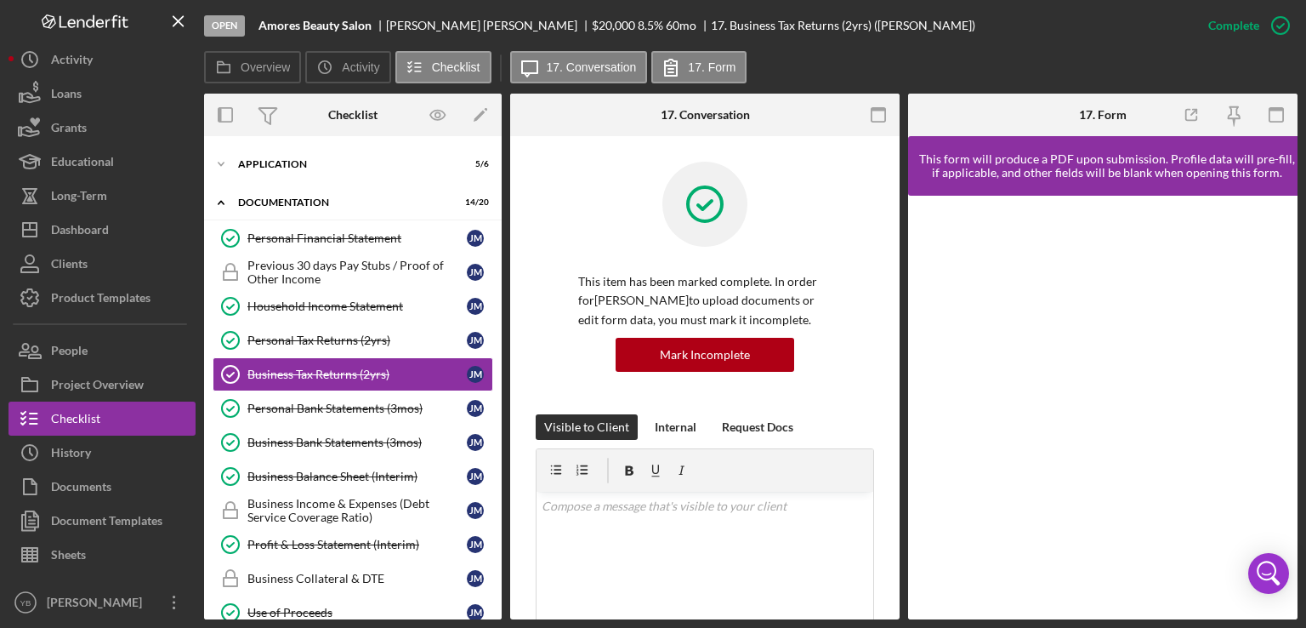
scroll to position [0, 0]
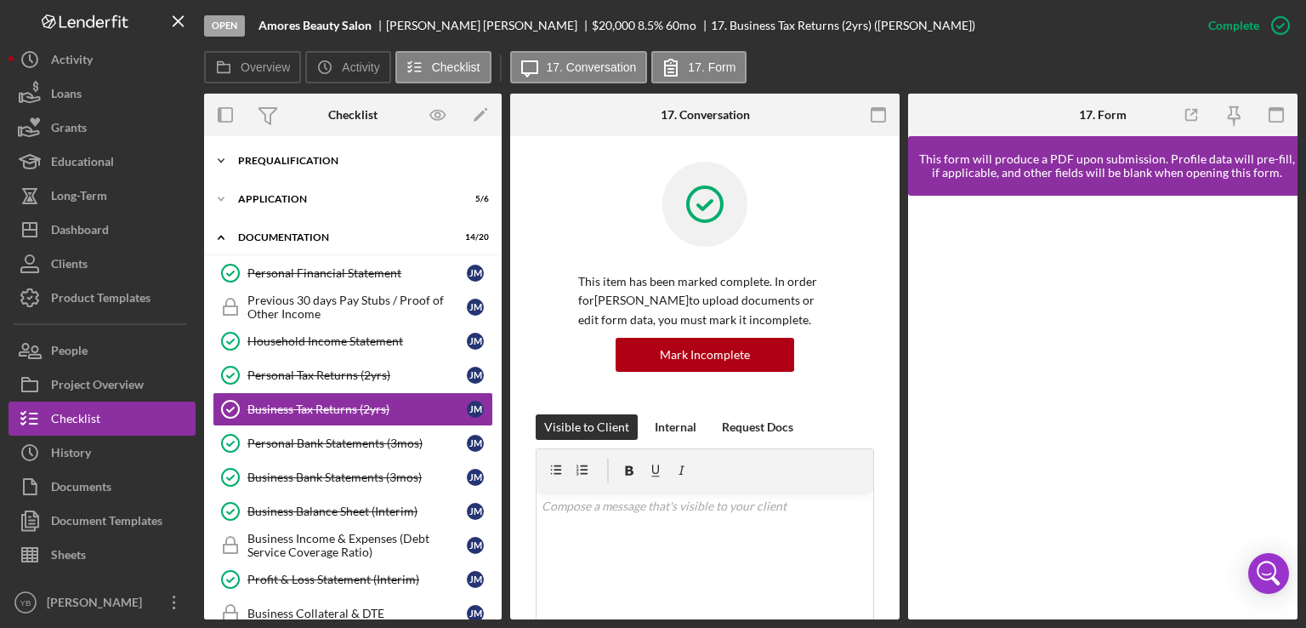
click at [290, 153] on div "Icon/Expander Prequalification 6 / 9" at bounding box center [353, 161] width 298 height 34
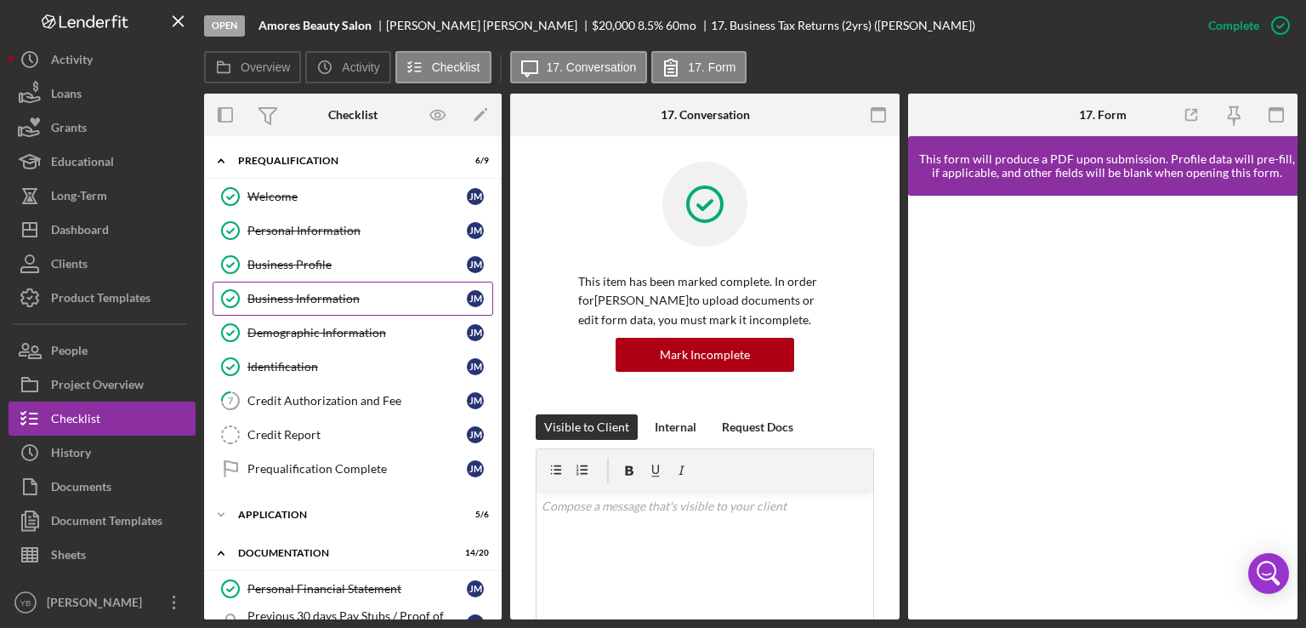
click at [299, 297] on div "Business Information" at bounding box center [356, 299] width 219 height 14
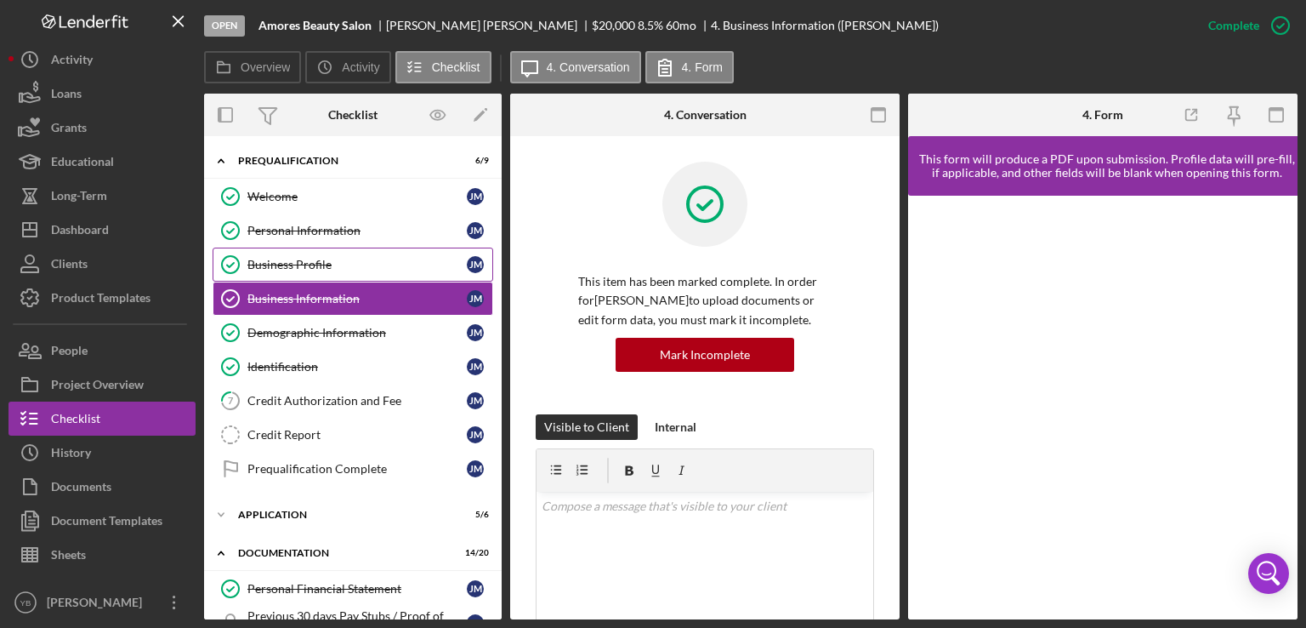
click at [302, 259] on div "Business Profile" at bounding box center [356, 265] width 219 height 14
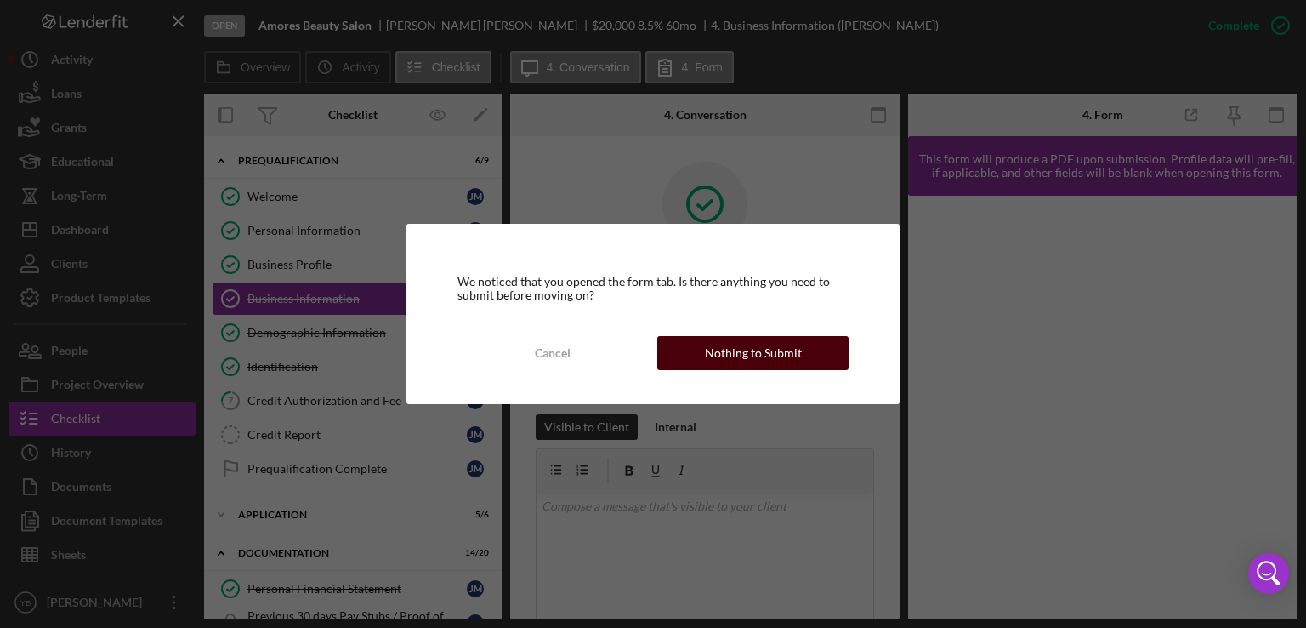
click at [730, 361] on div "Nothing to Submit" at bounding box center [753, 353] width 97 height 34
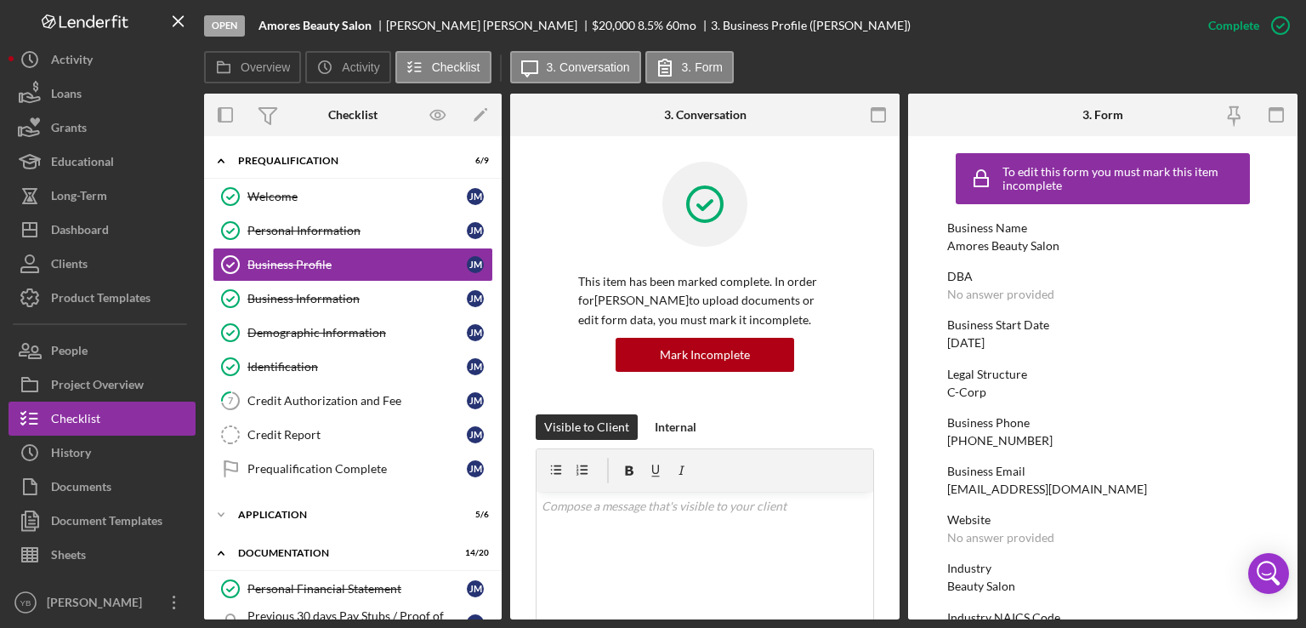
click at [1181, 283] on div "DBA No answer provided" at bounding box center [1102, 285] width 311 height 31
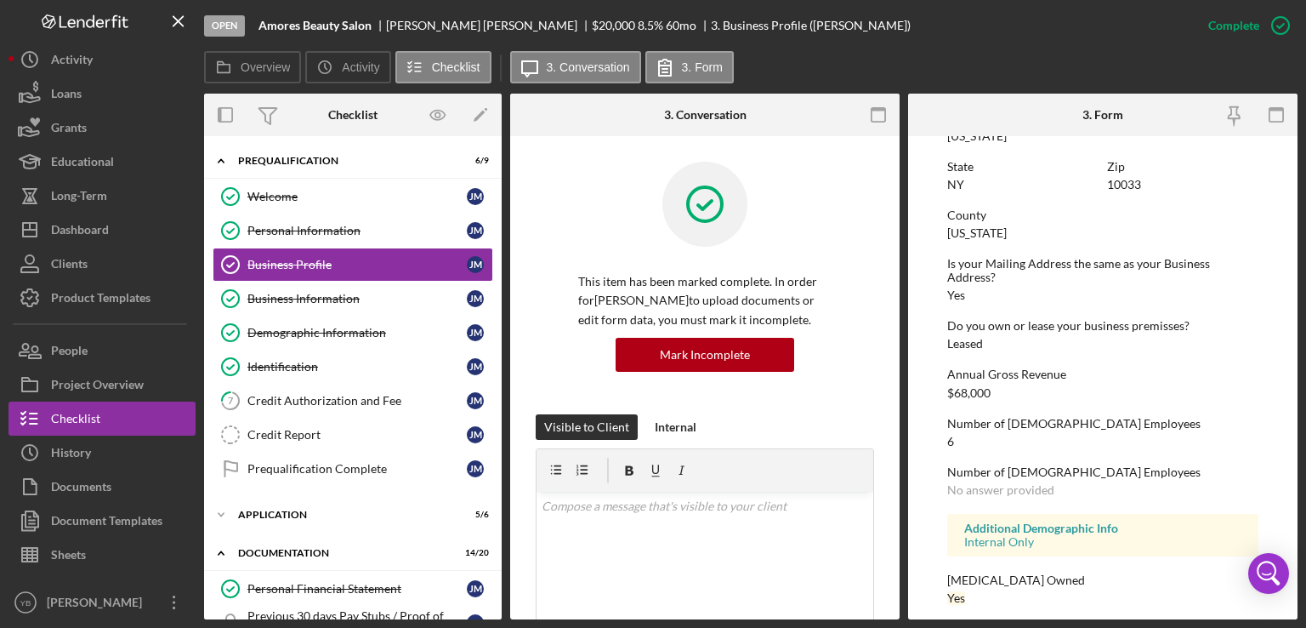
scroll to position [813, 0]
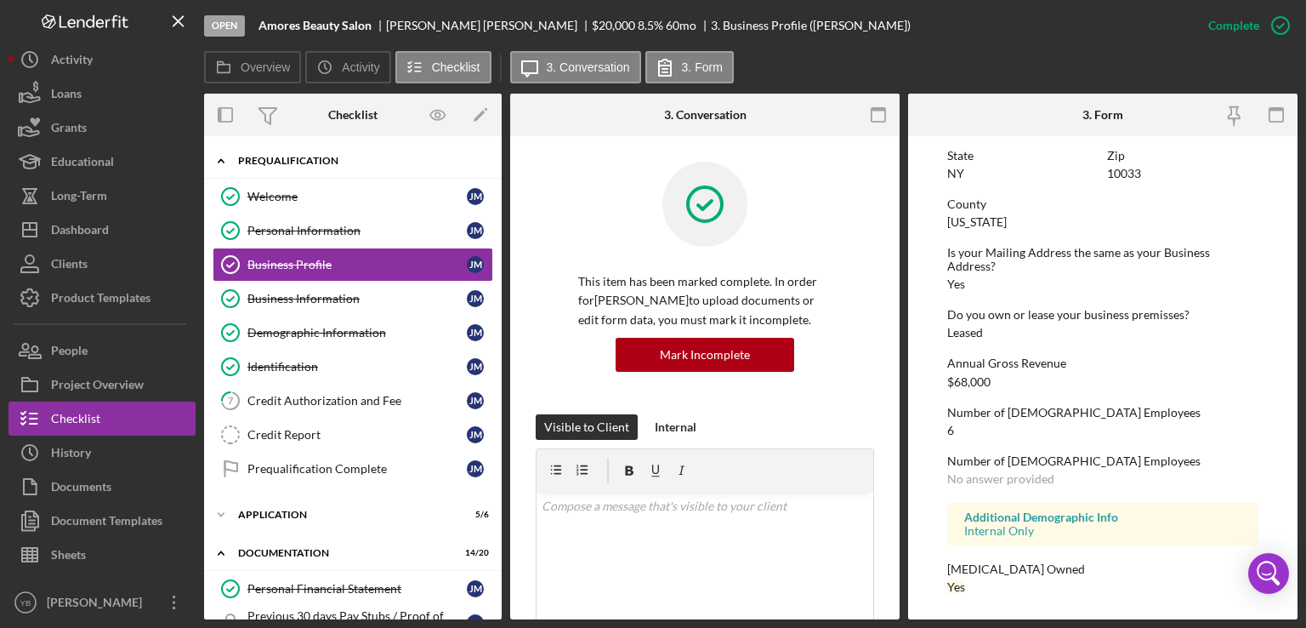
click at [270, 159] on div "Prequalification" at bounding box center [359, 161] width 242 height 10
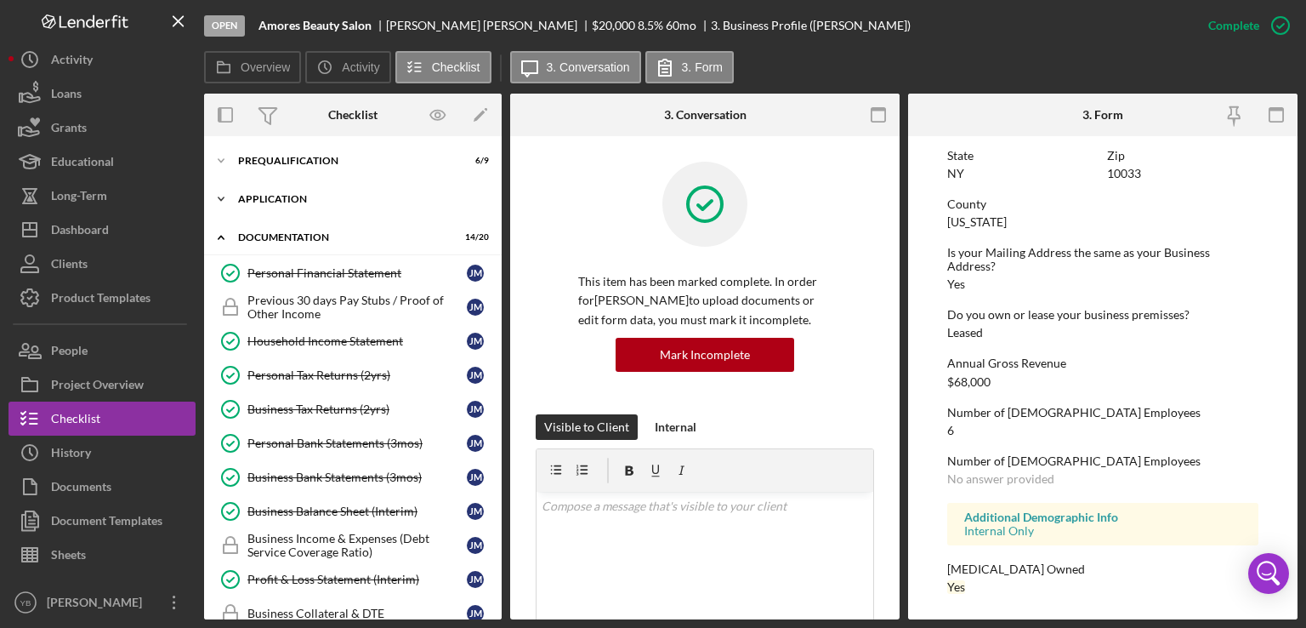
click at [266, 190] on div "Icon/Expander Application 5 / 6" at bounding box center [353, 199] width 298 height 34
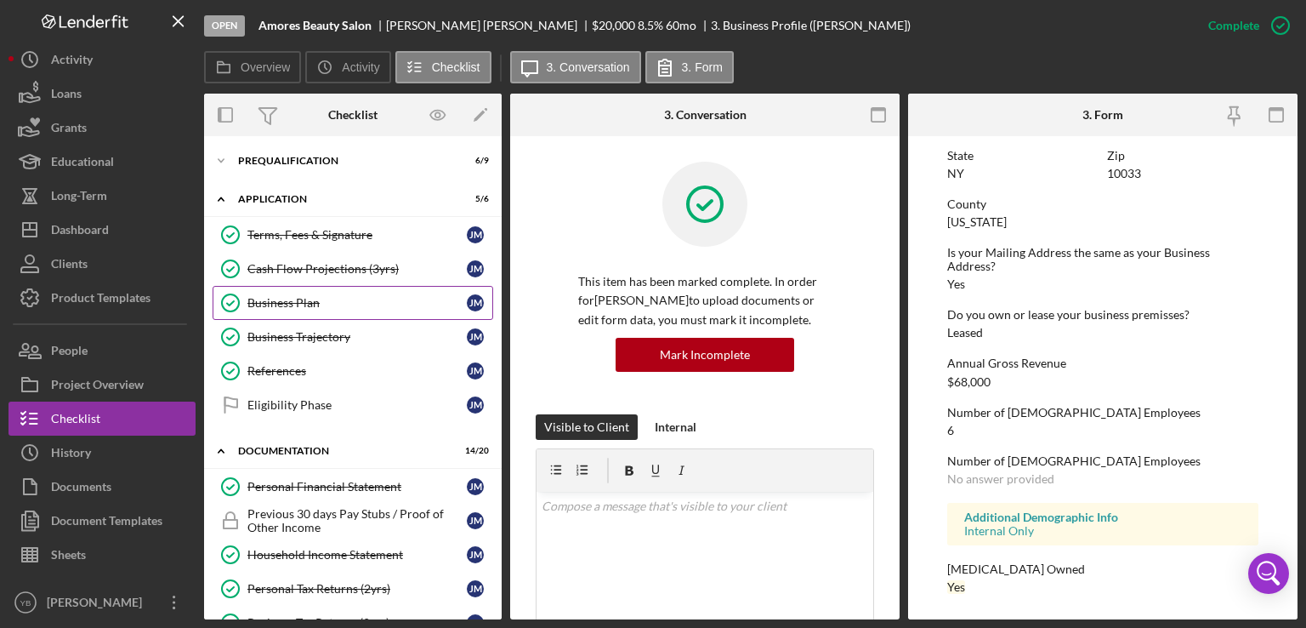
click at [279, 296] on div "Business Plan" at bounding box center [356, 303] width 219 height 14
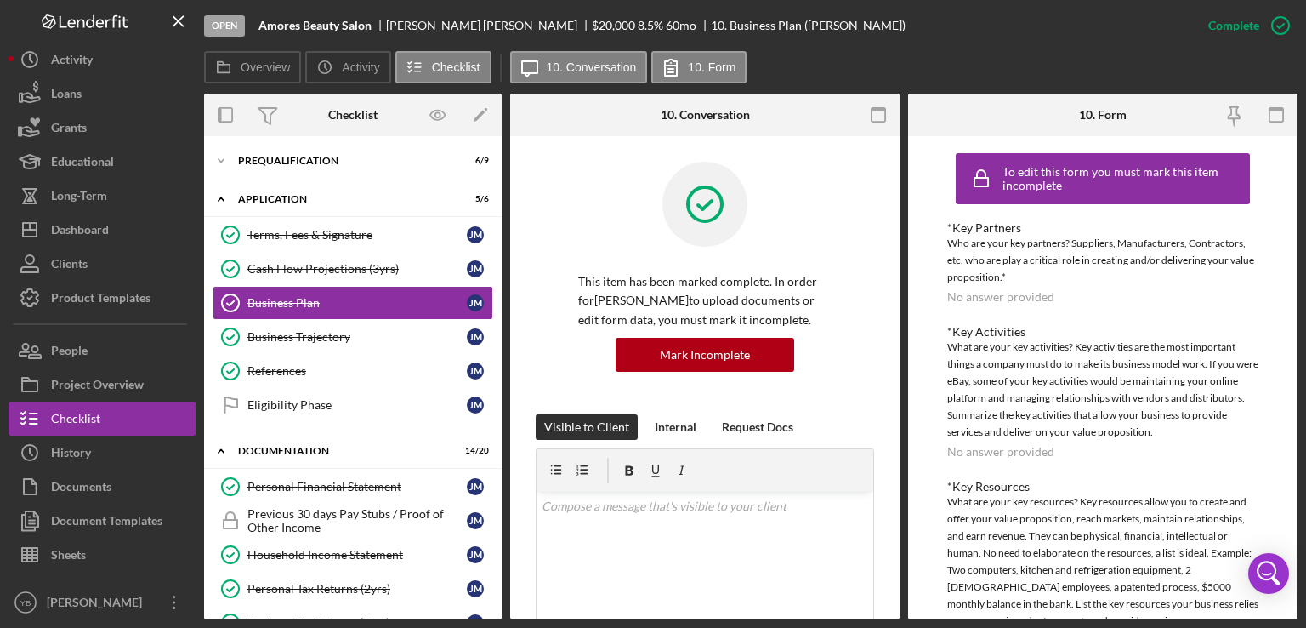
click at [896, 331] on div "Overview Internal Workflow Stage Open Icon/Dropdown Arrow Archive (can unarchiv…" at bounding box center [751, 357] width 1094 height 526
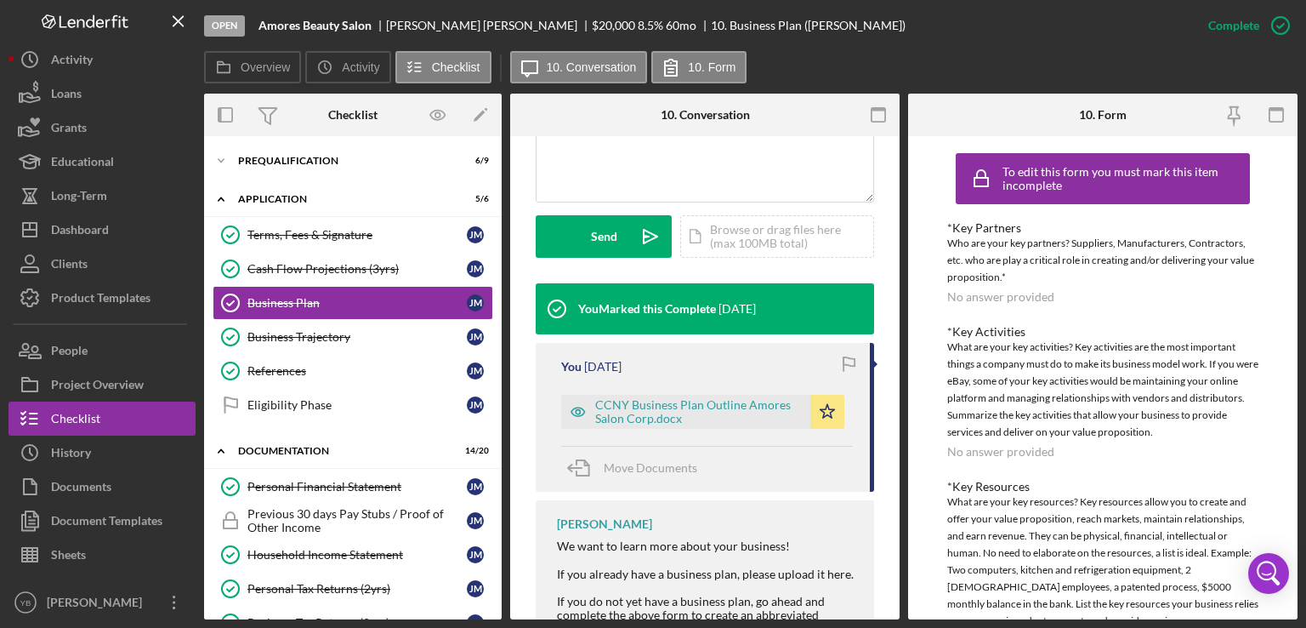
scroll to position [446, 0]
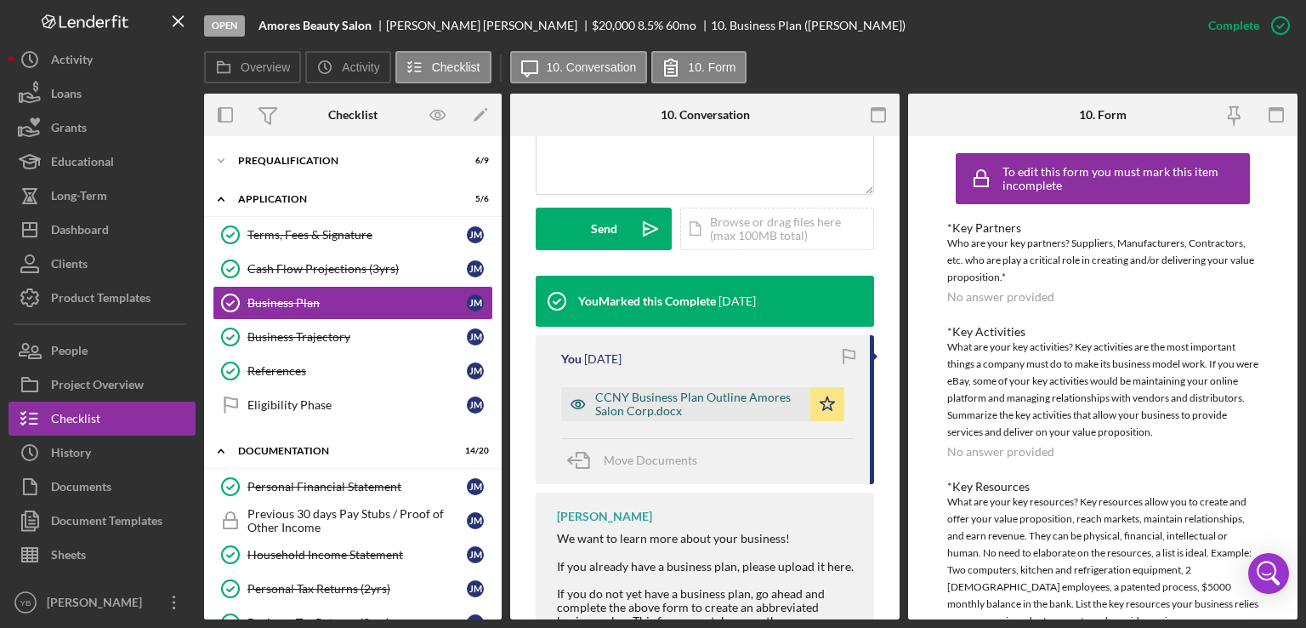
click at [675, 405] on div "CCNY Business Plan Outline Amores Salon Corp.docx" at bounding box center [698, 403] width 207 height 27
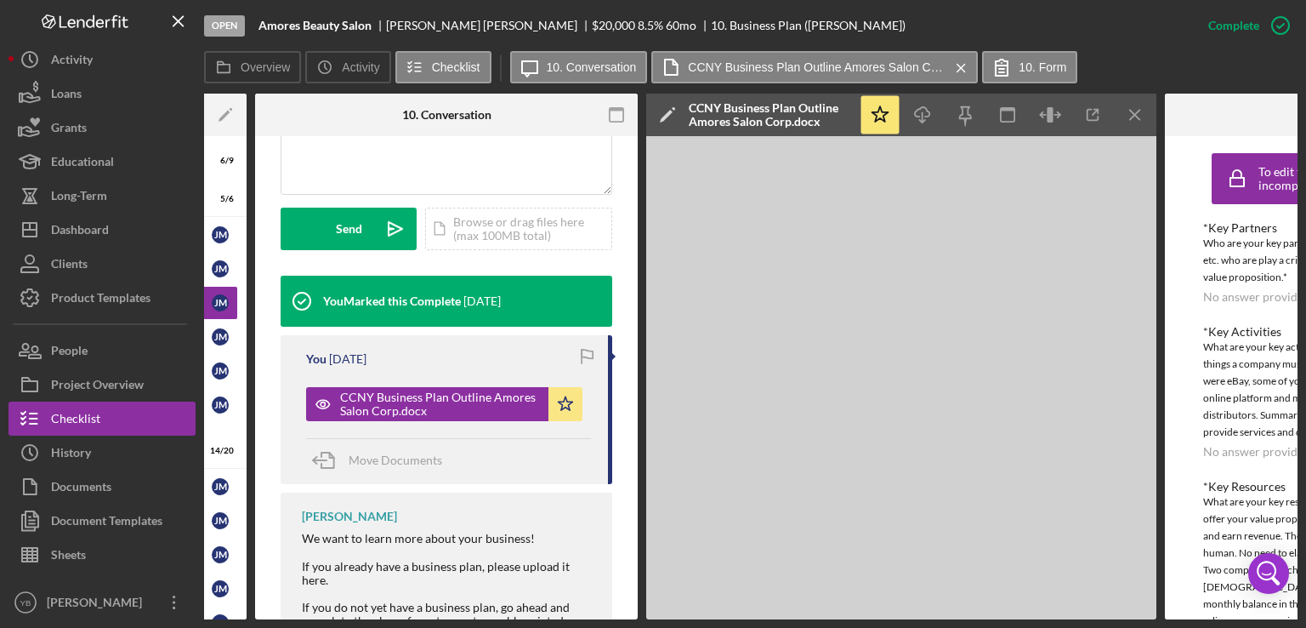
scroll to position [0, 300]
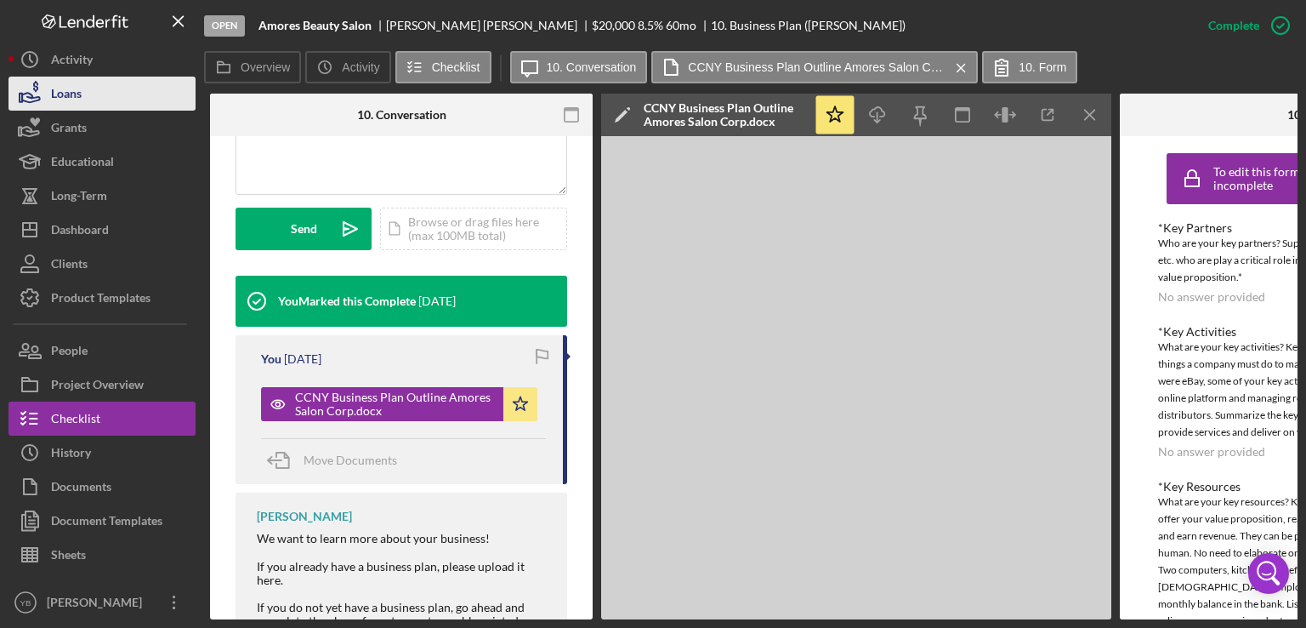
click at [82, 95] on button "Loans" at bounding box center [102, 94] width 187 height 34
